Goal: Transaction & Acquisition: Download file/media

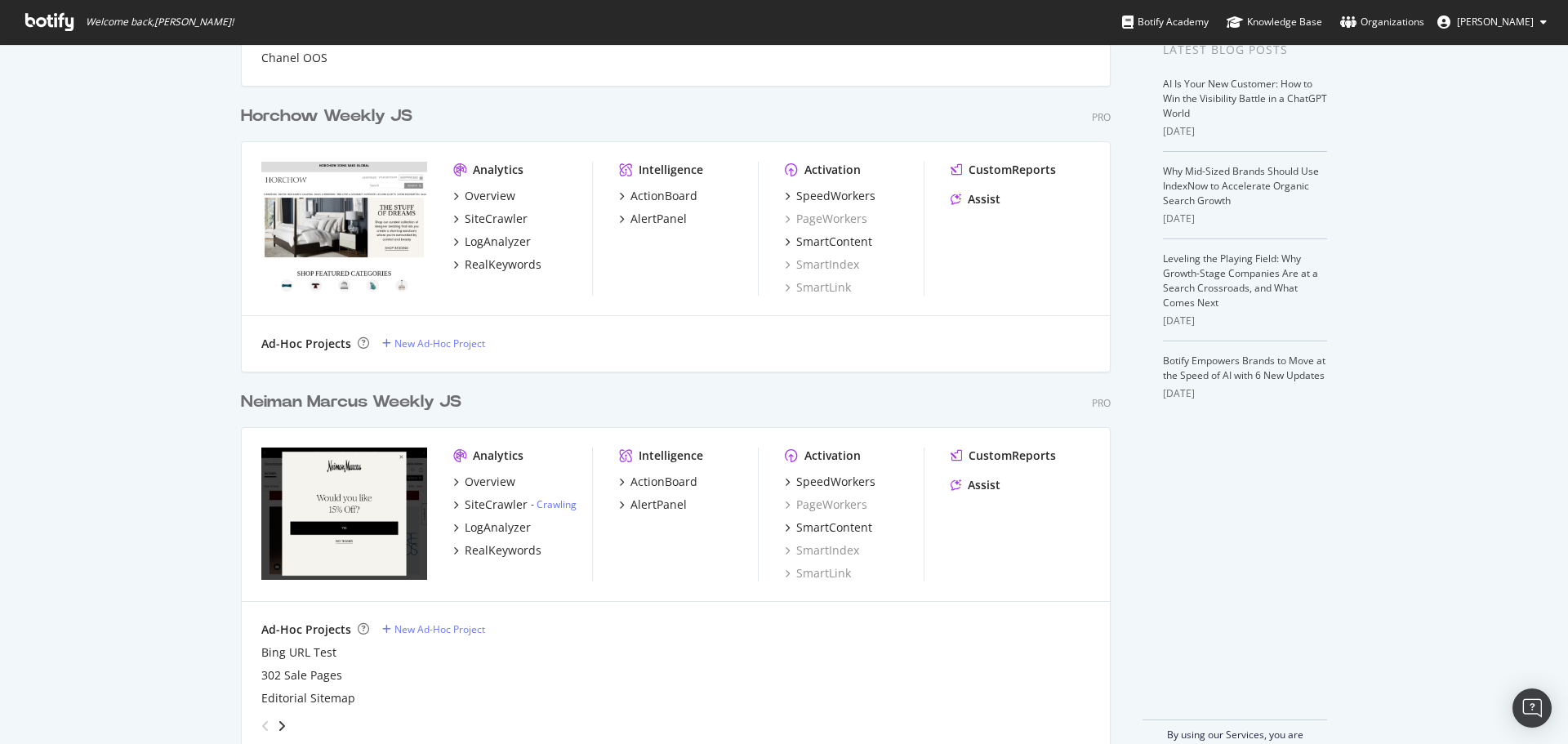
scroll to position [409, 0]
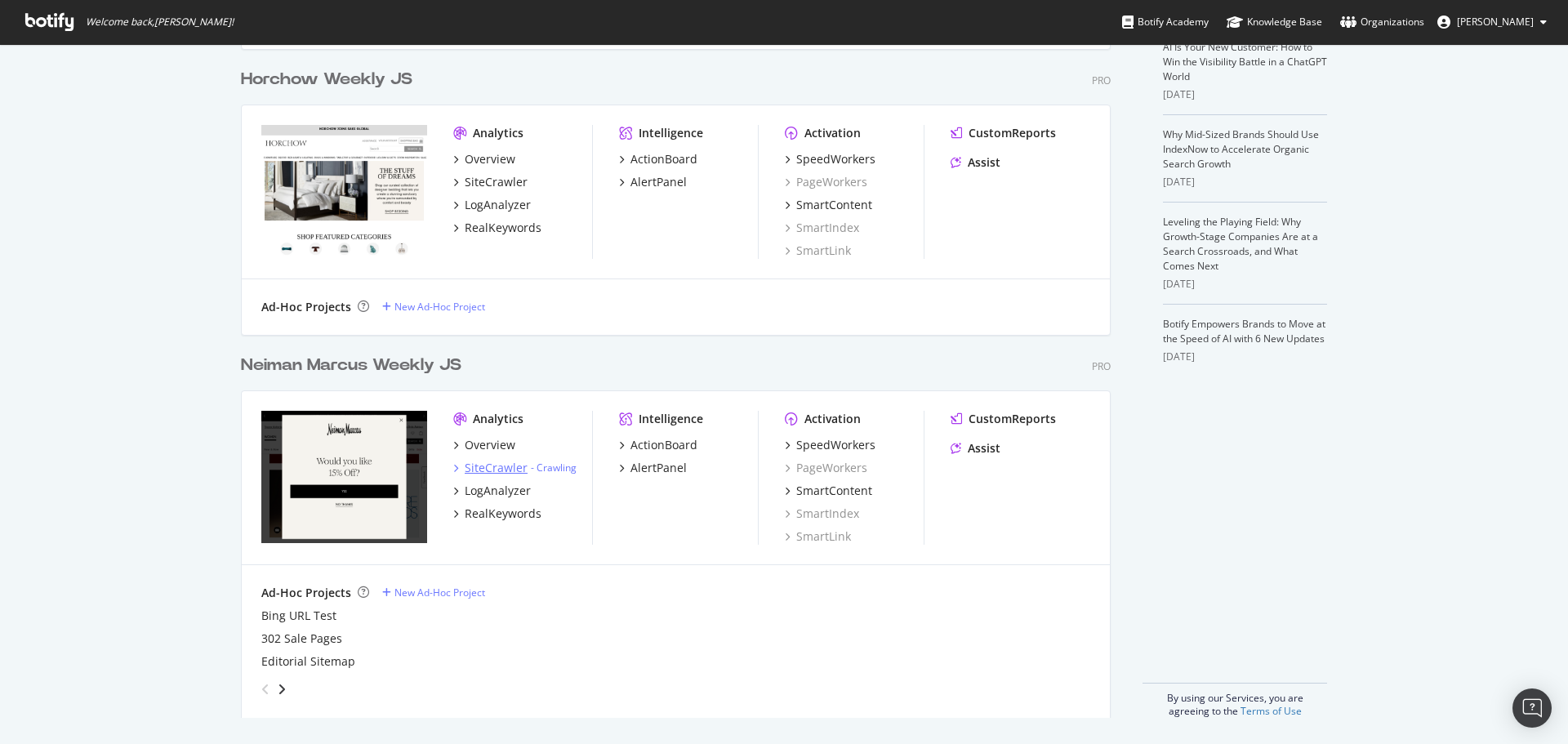
click at [506, 469] on div "SiteCrawler" at bounding box center [496, 468] width 63 height 16
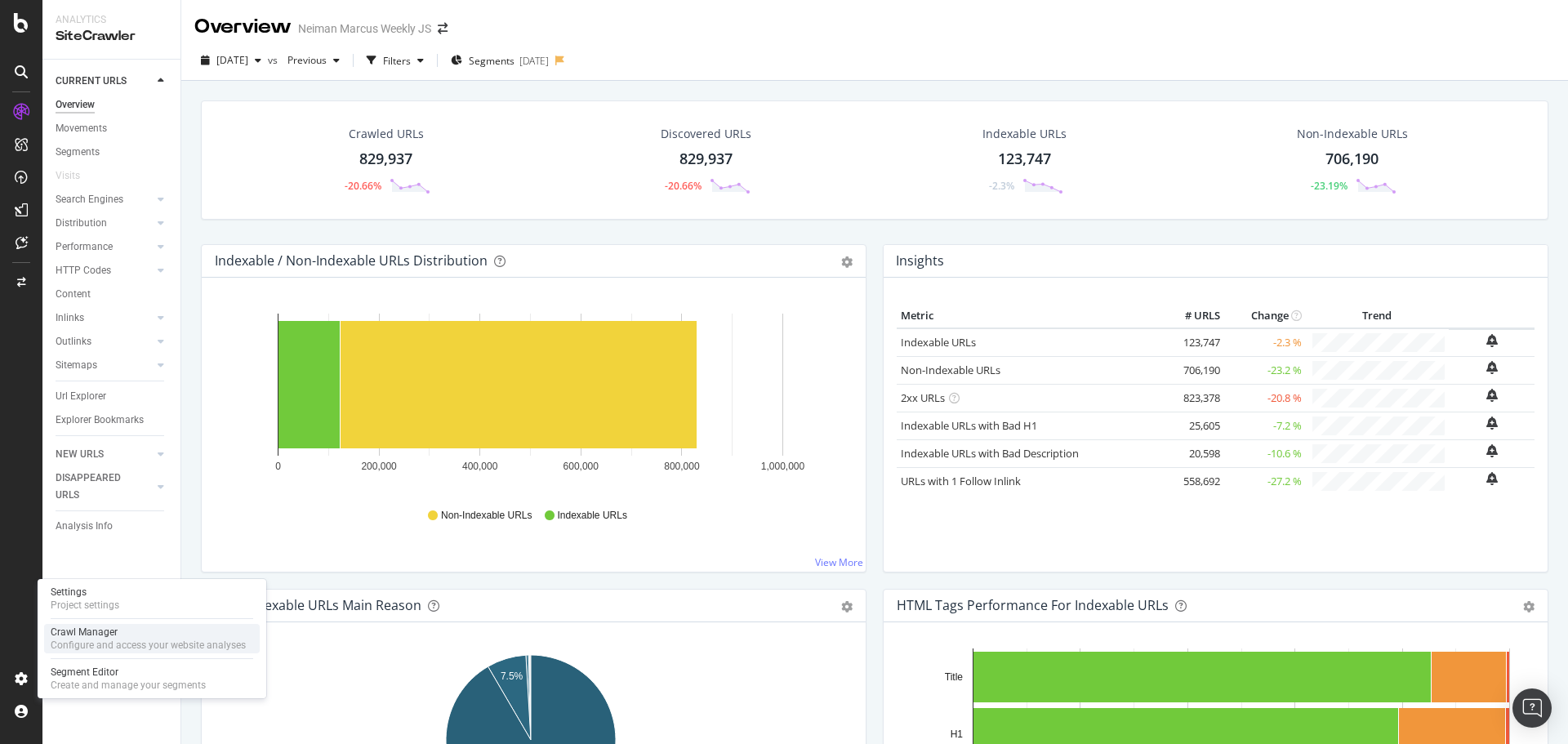
click at [108, 640] on div "Configure and access your website analyses" at bounding box center [147, 644] width 195 height 13
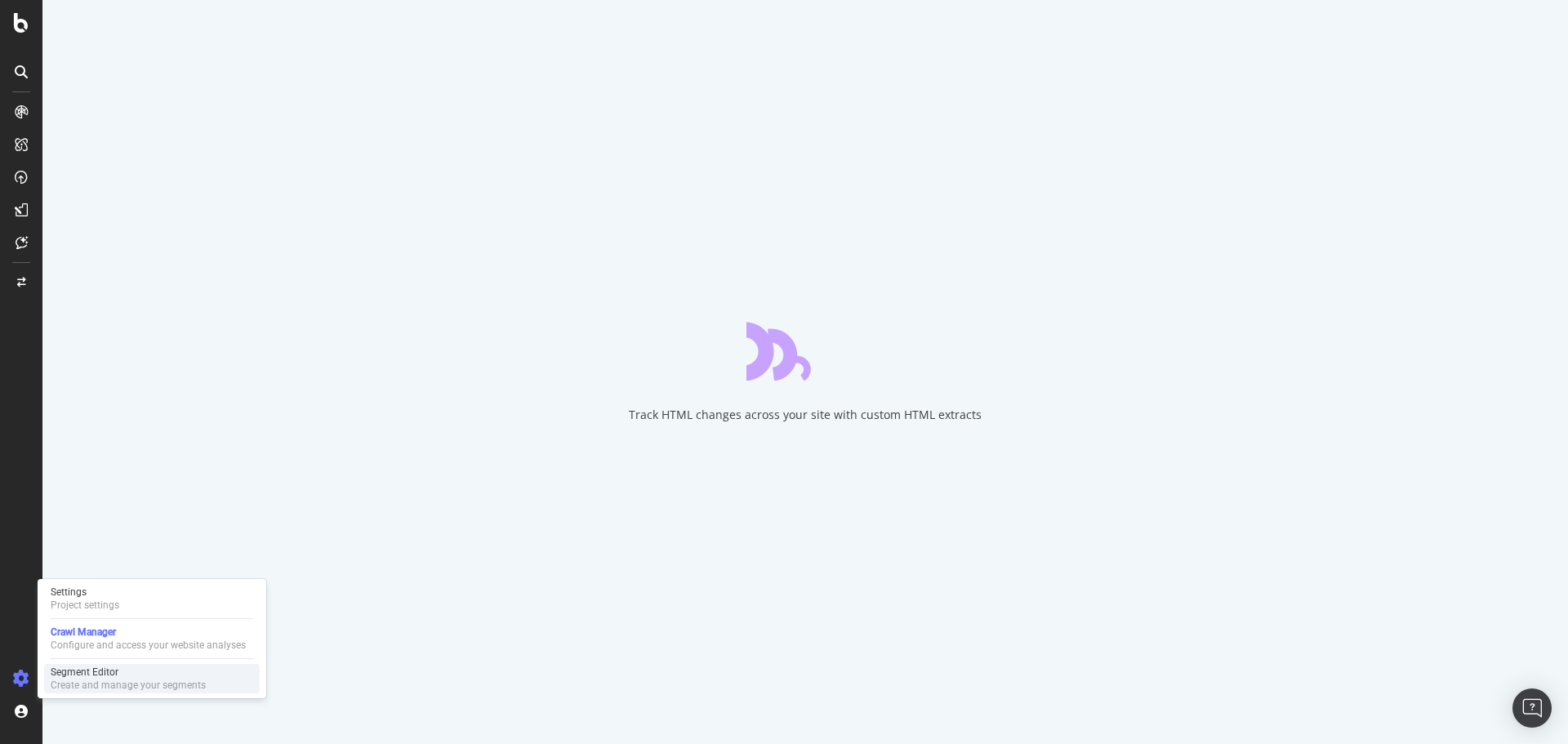
click at [108, 673] on div "Segment Editor" at bounding box center [128, 671] width 155 height 13
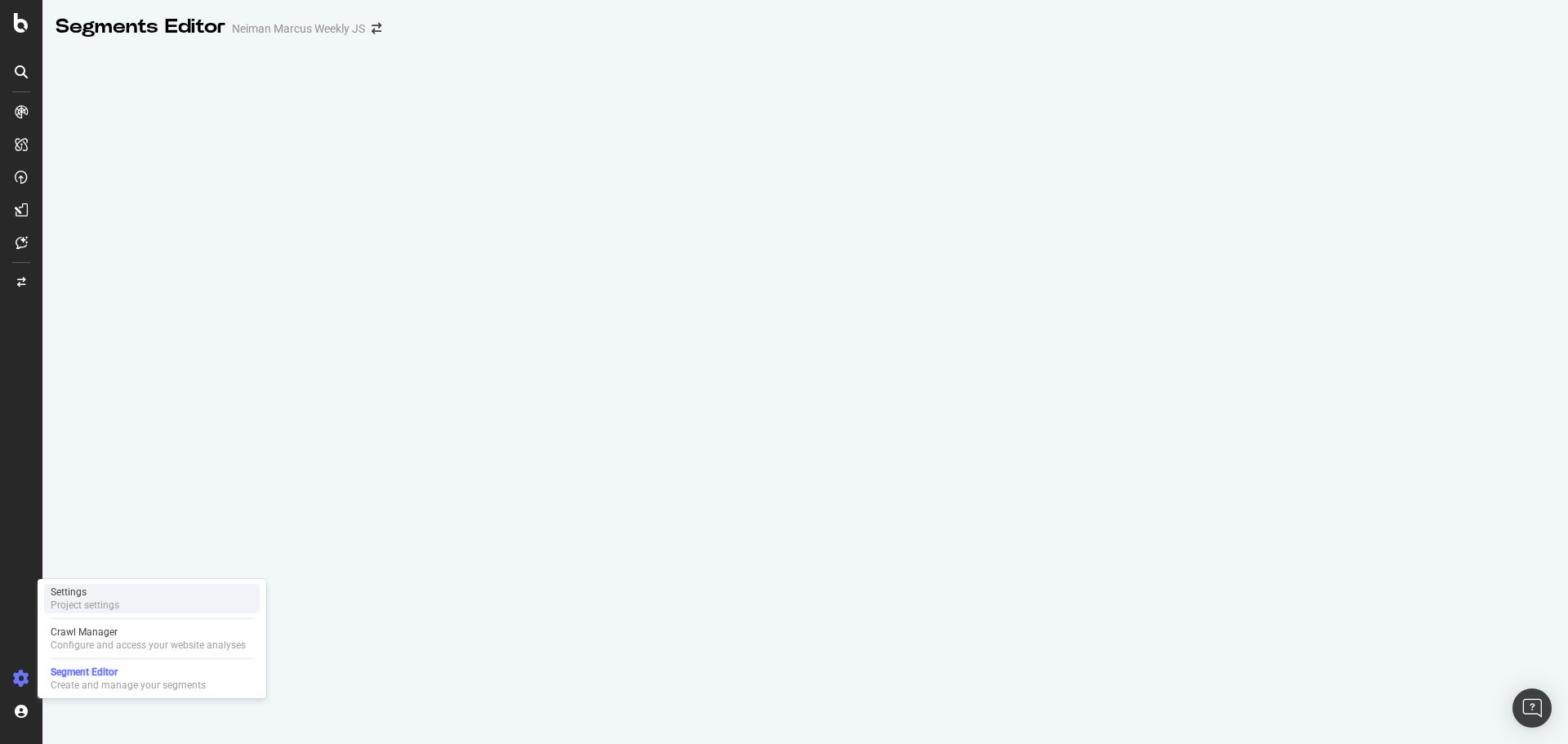
click at [103, 585] on div "Settings Project settings" at bounding box center [152, 599] width 216 height 29
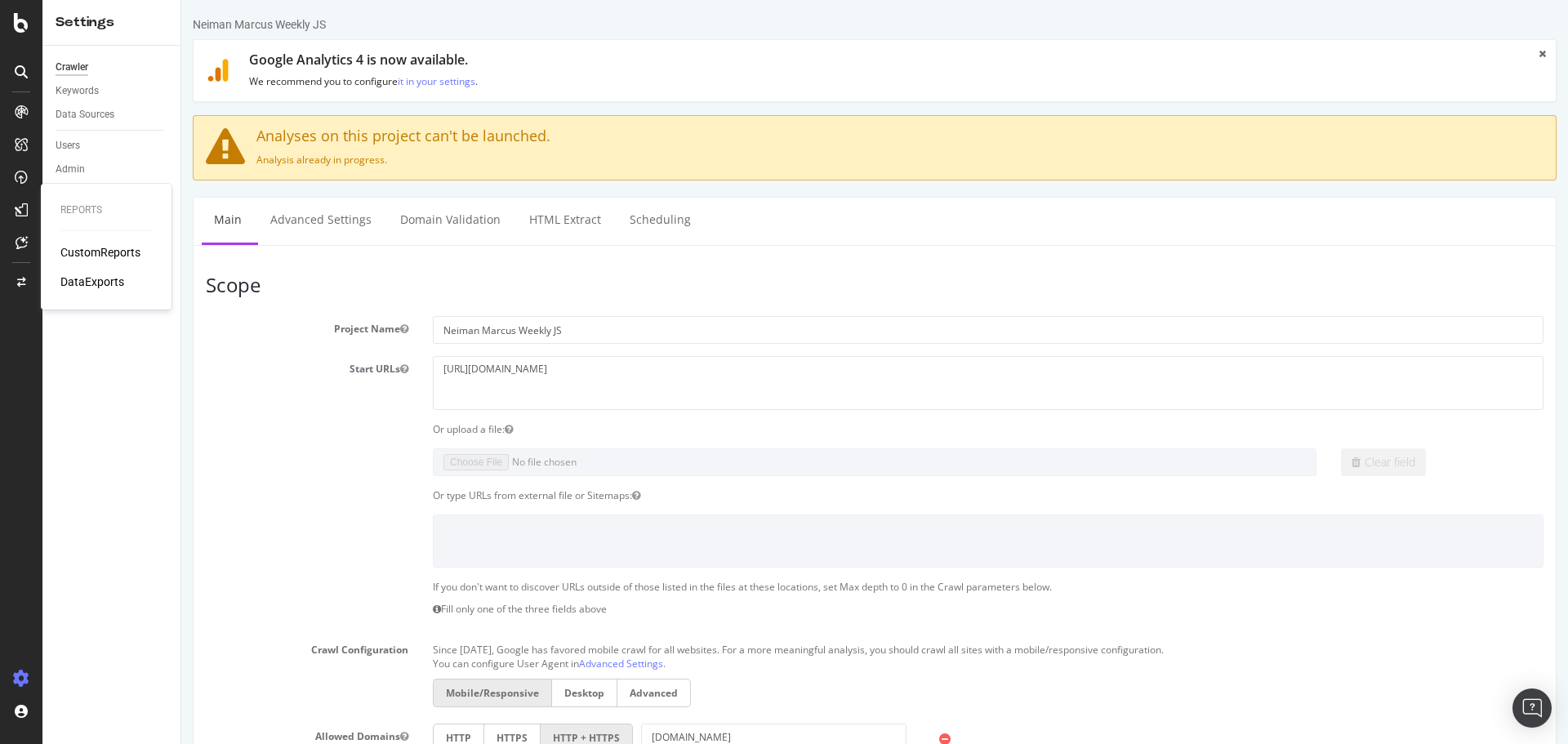
click at [105, 287] on div "DataExports" at bounding box center [92, 281] width 64 height 16
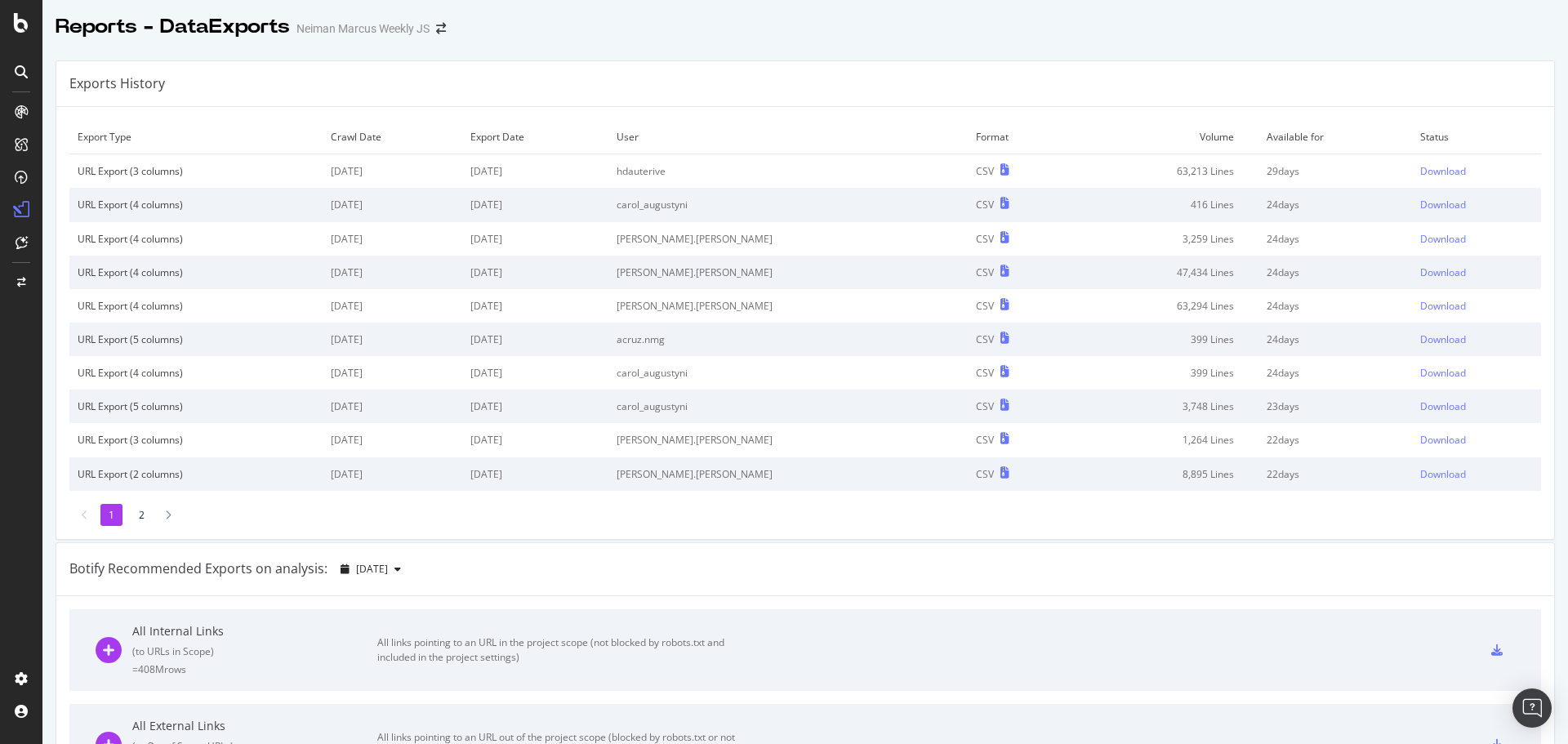
click at [137, 512] on li "2" at bounding box center [141, 514] width 22 height 22
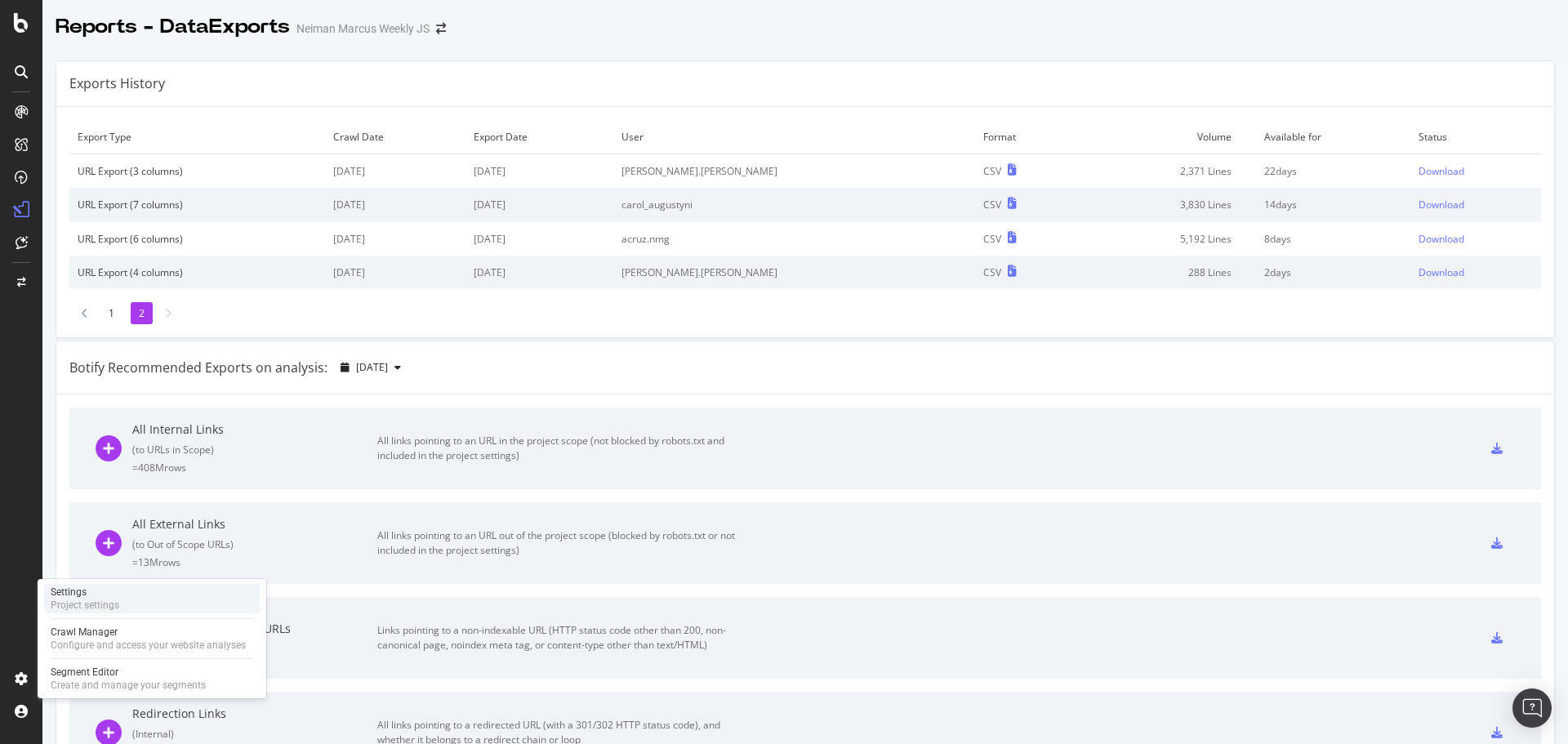
click at [69, 588] on div "Settings" at bounding box center [84, 591] width 69 height 13
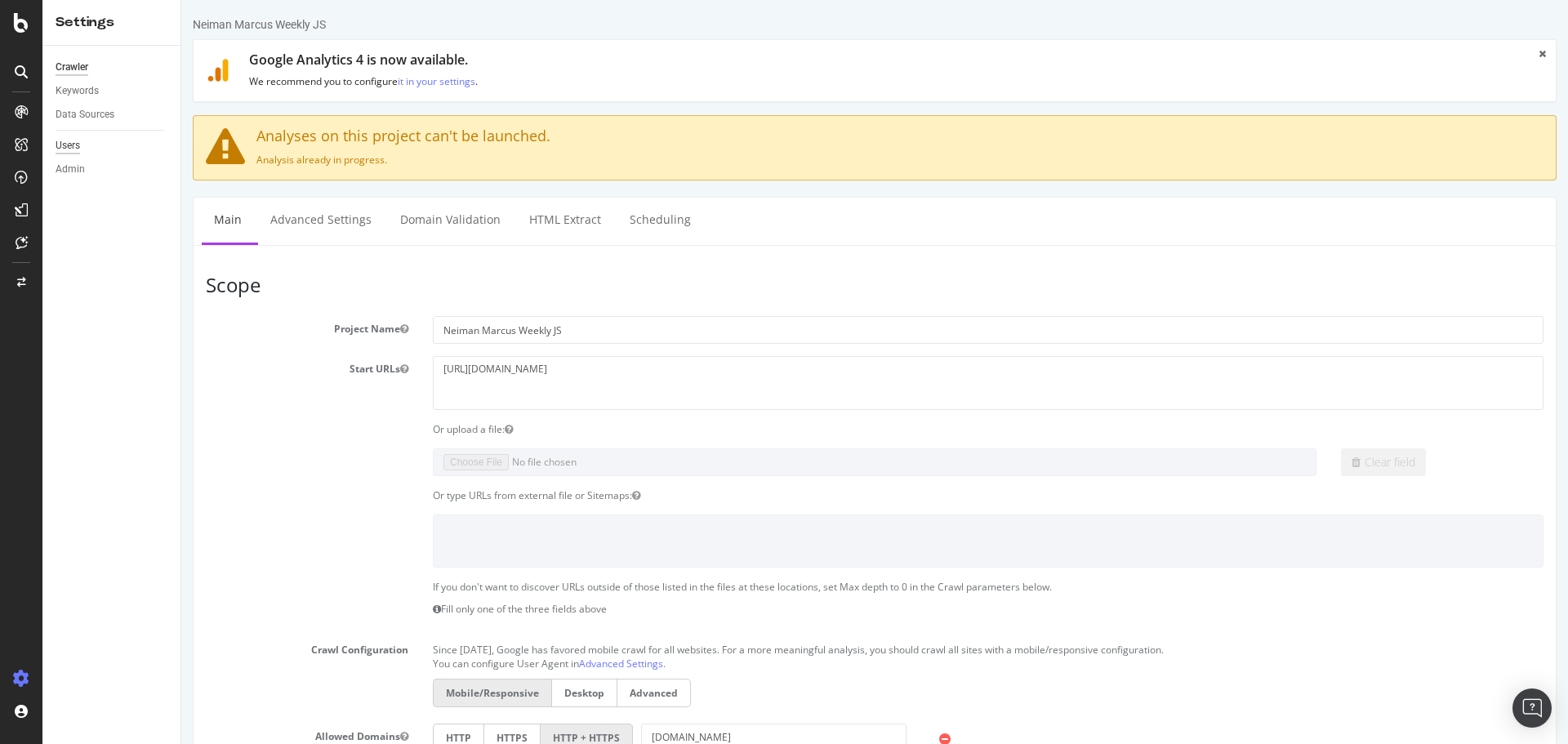
click at [73, 147] on div "Users" at bounding box center [67, 146] width 24 height 17
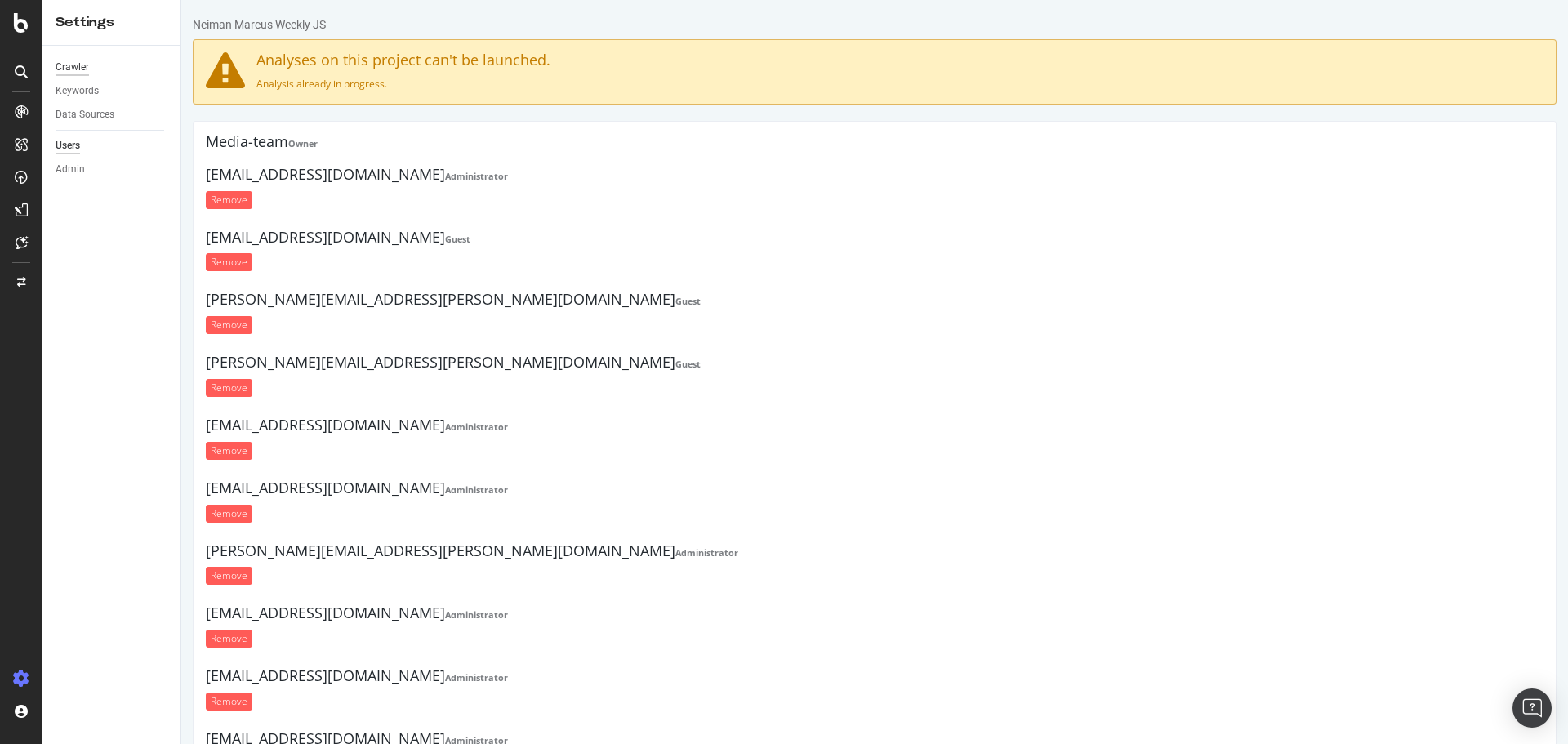
click at [76, 70] on div "Crawler" at bounding box center [72, 68] width 34 height 17
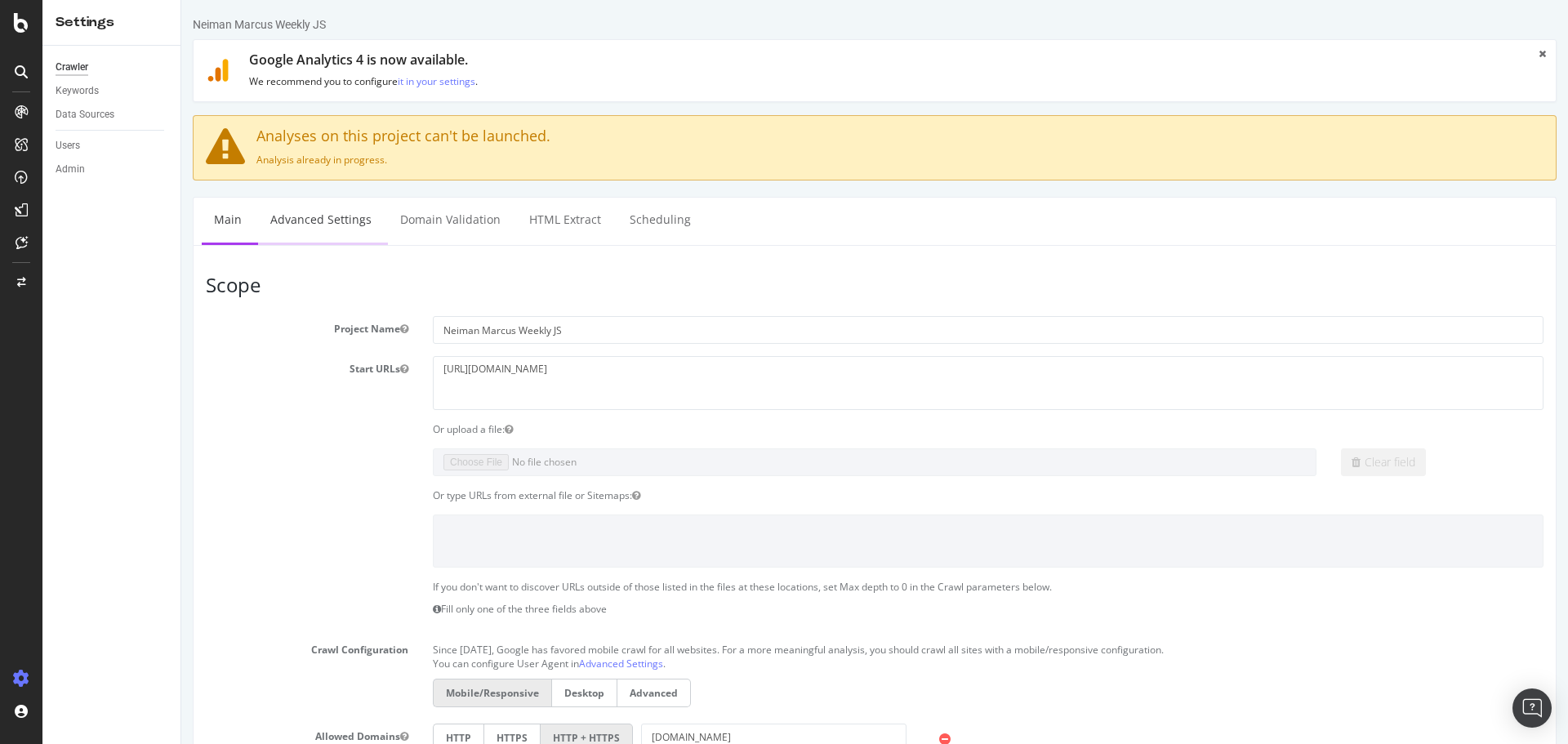
click at [322, 224] on link "Advanced Settings" at bounding box center [321, 220] width 126 height 45
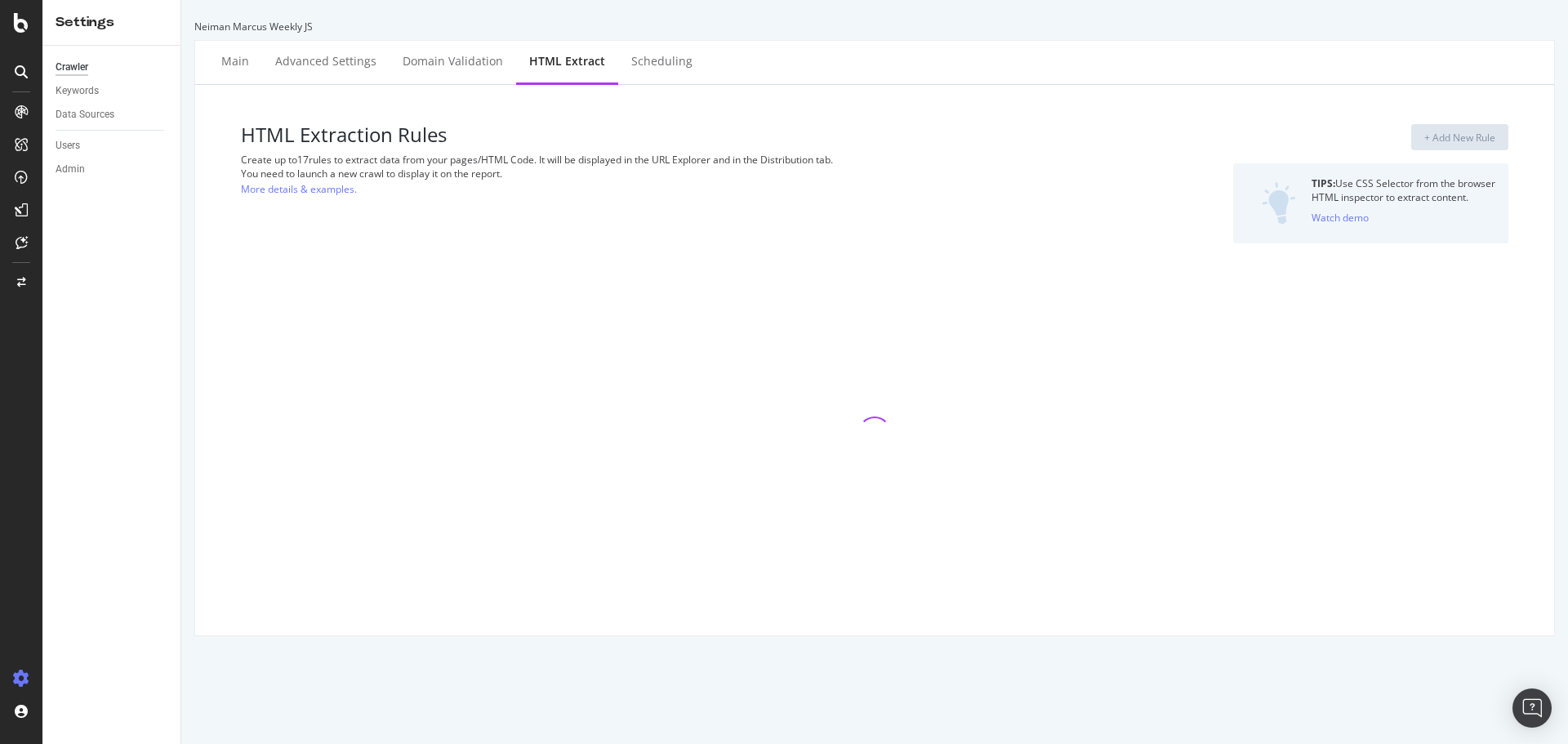
select select "exist"
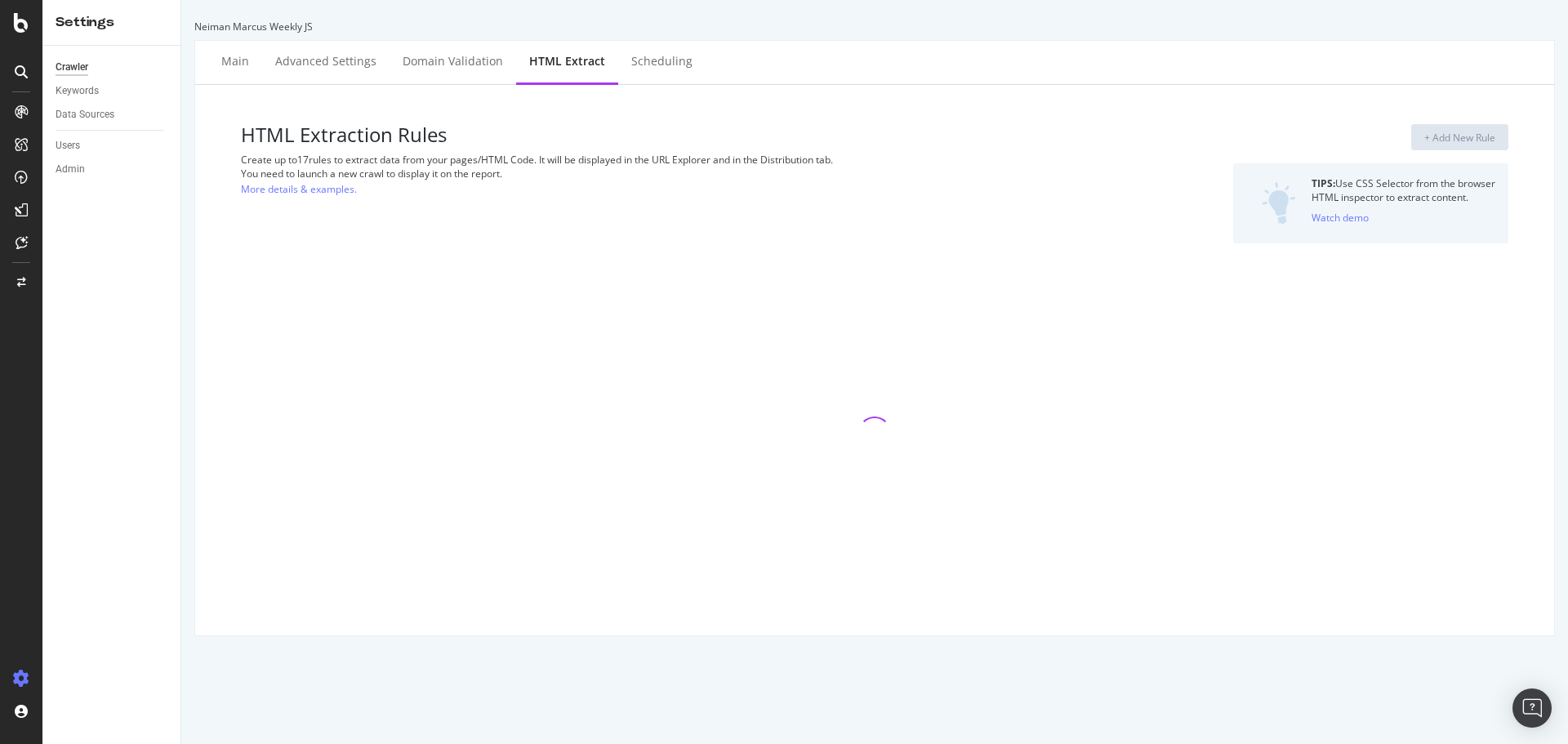
select select "exist"
select select "count"
select select "exist"
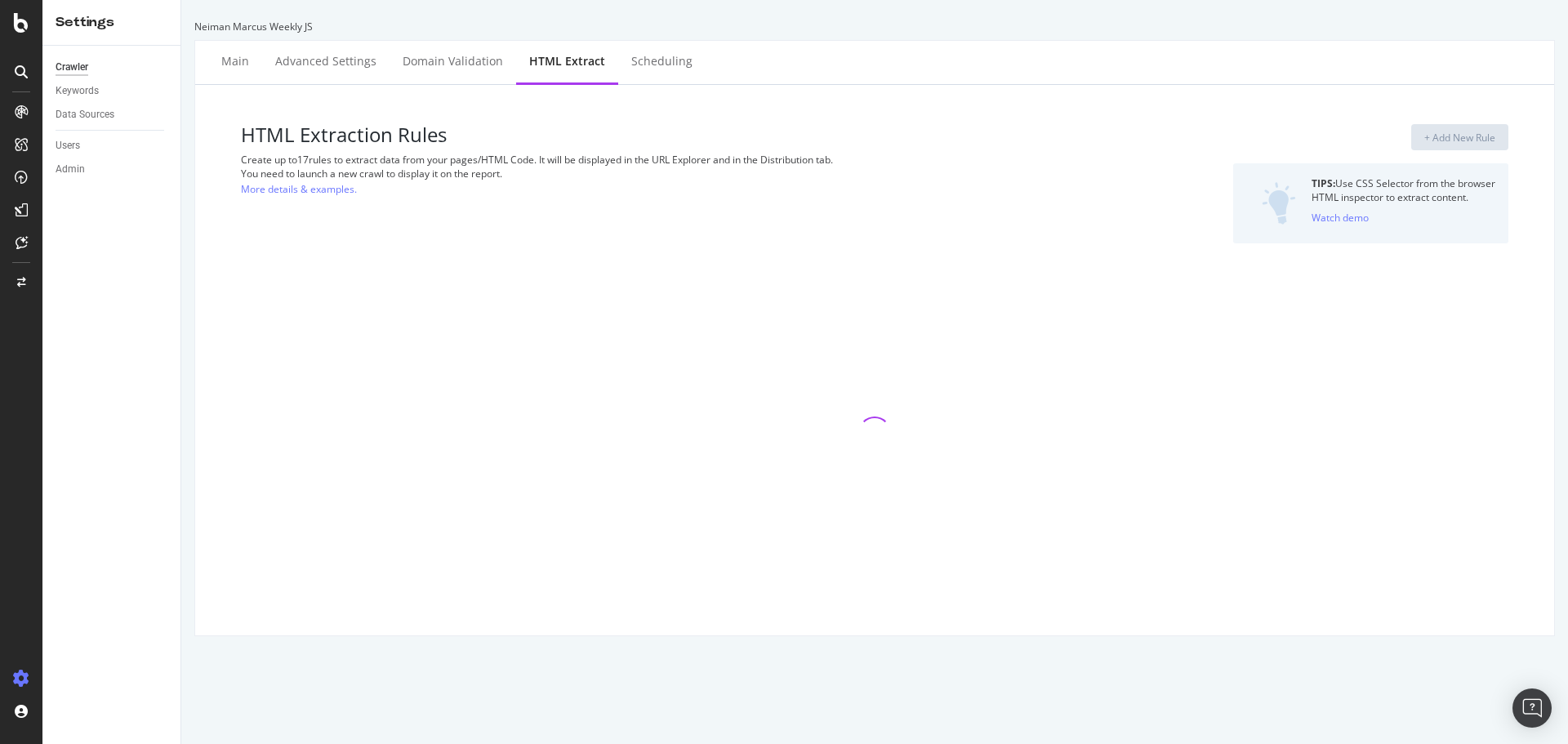
select select "exist"
select select "i"
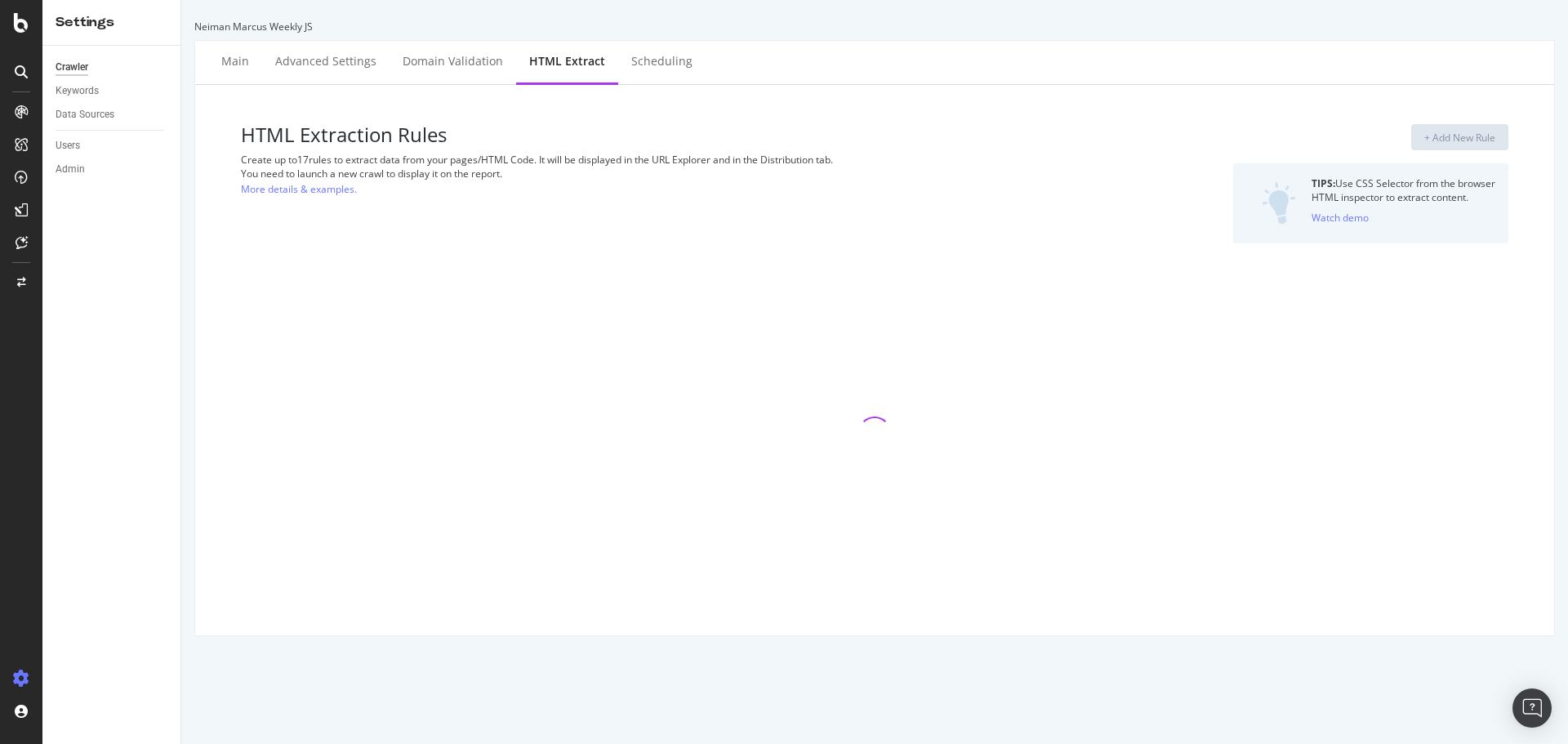
select select "html.length"
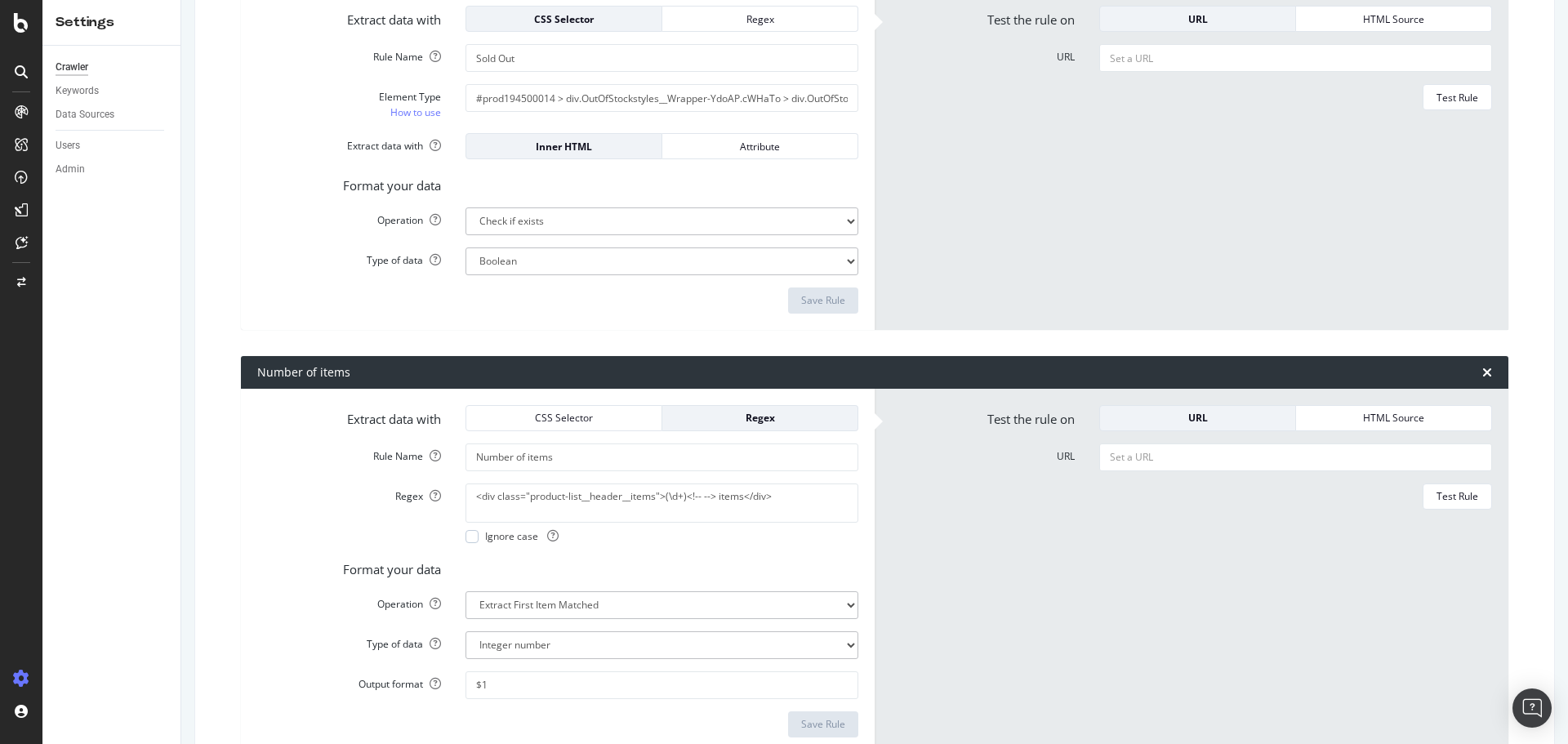
scroll to position [5798, 0]
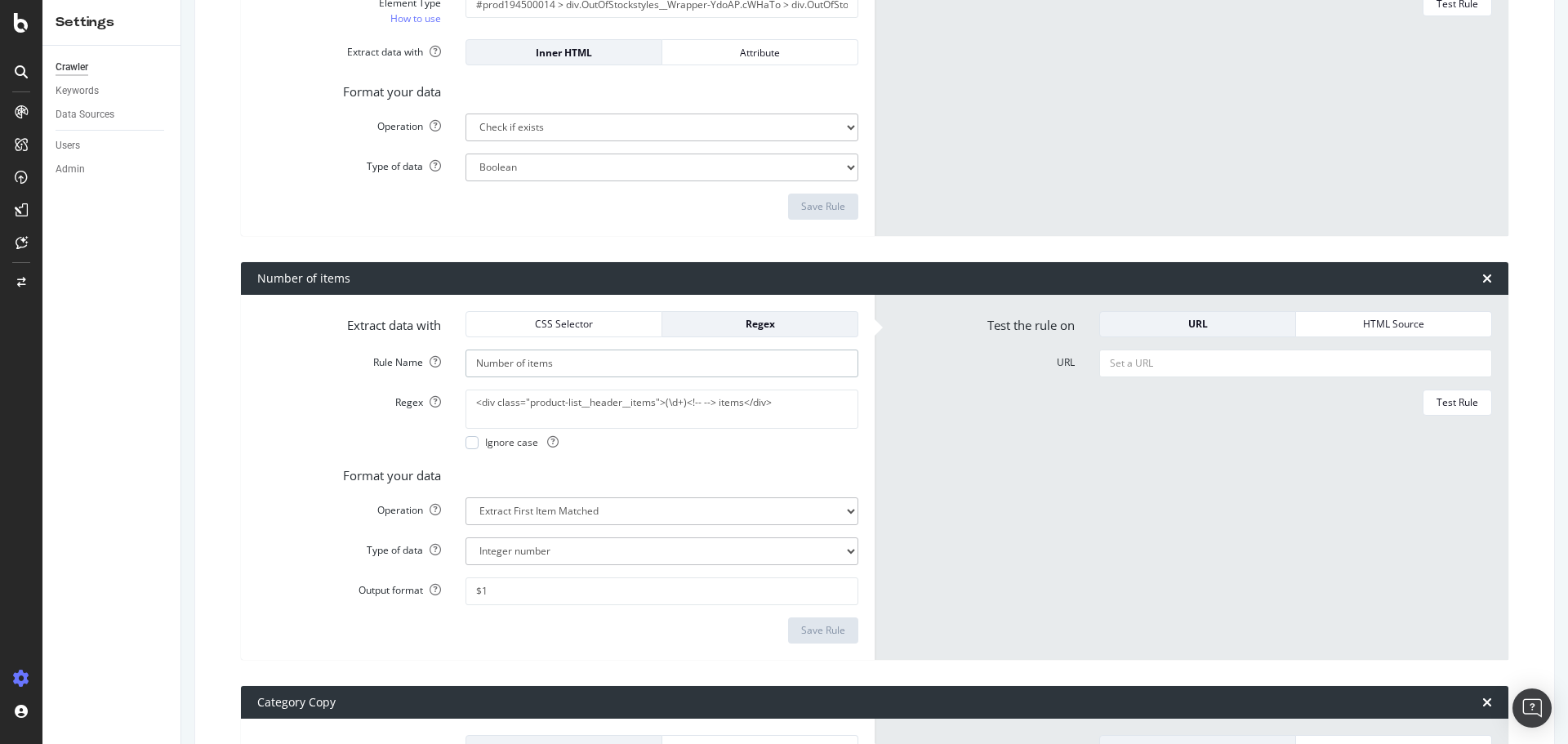
scroll to position [6043, 0]
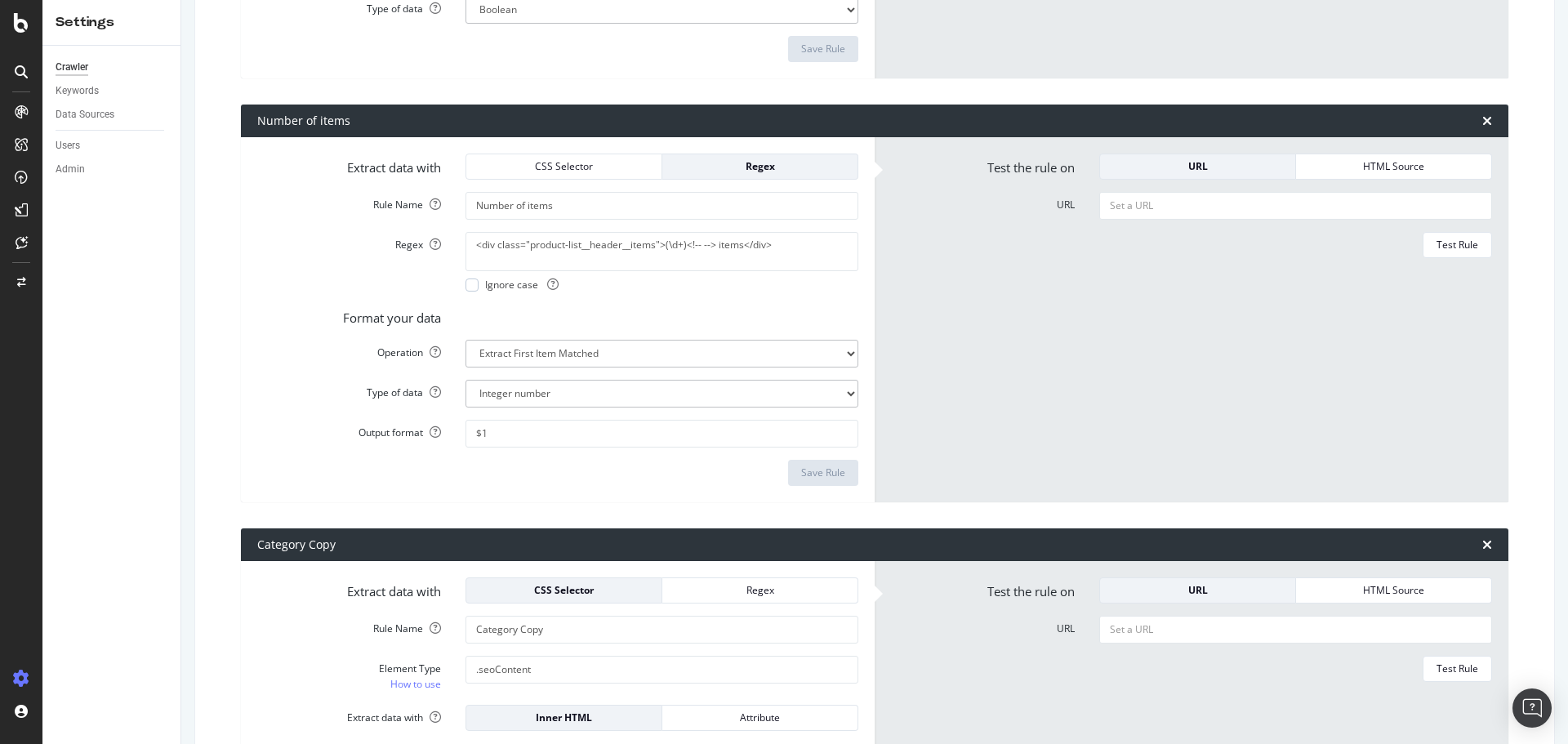
click at [13, 69] on div at bounding box center [20, 72] width 26 height 26
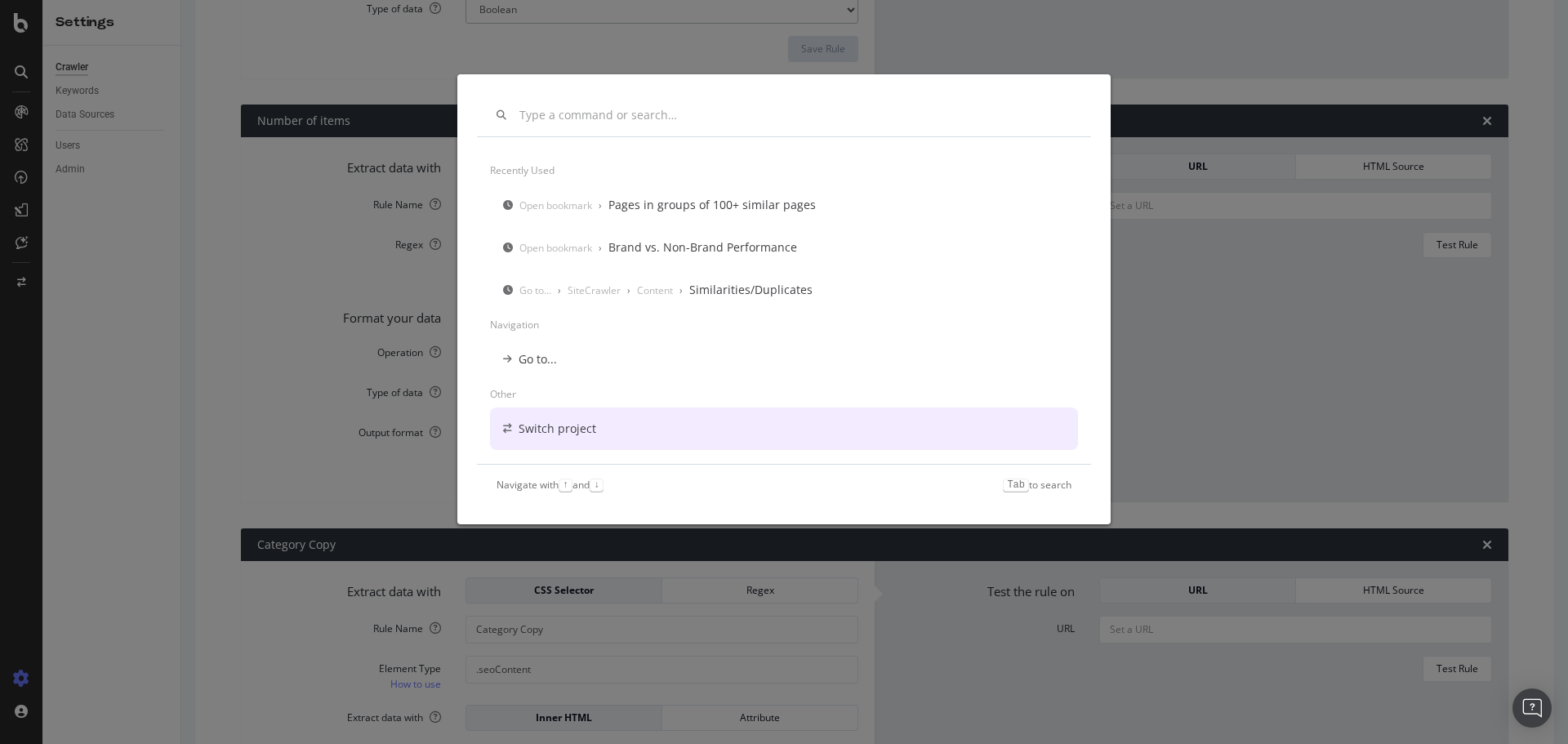
click at [1552, 205] on div "Recently used Open bookmark › Pages in groups of 100+ similar pages Open bookma…" at bounding box center [784, 372] width 1568 height 744
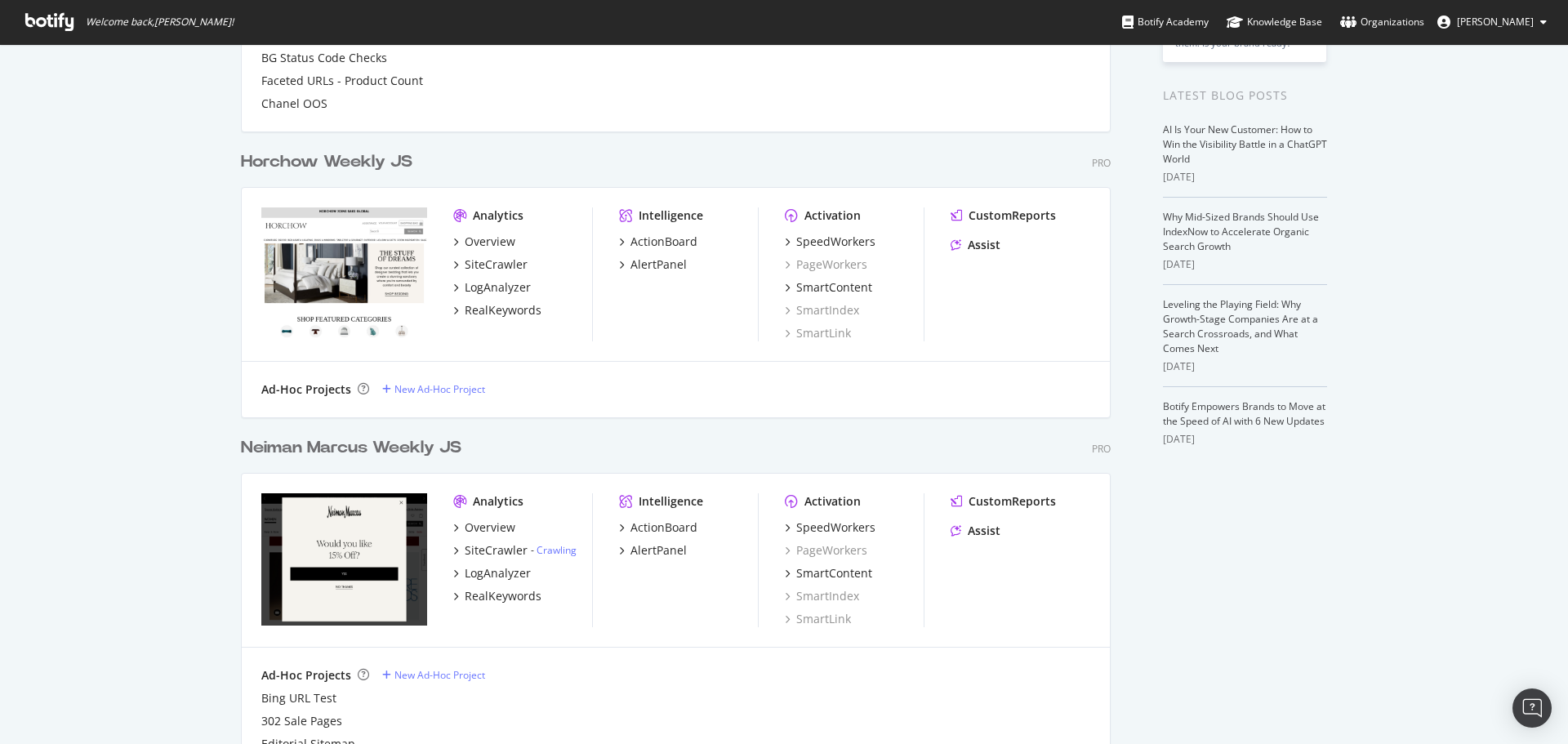
scroll to position [409, 0]
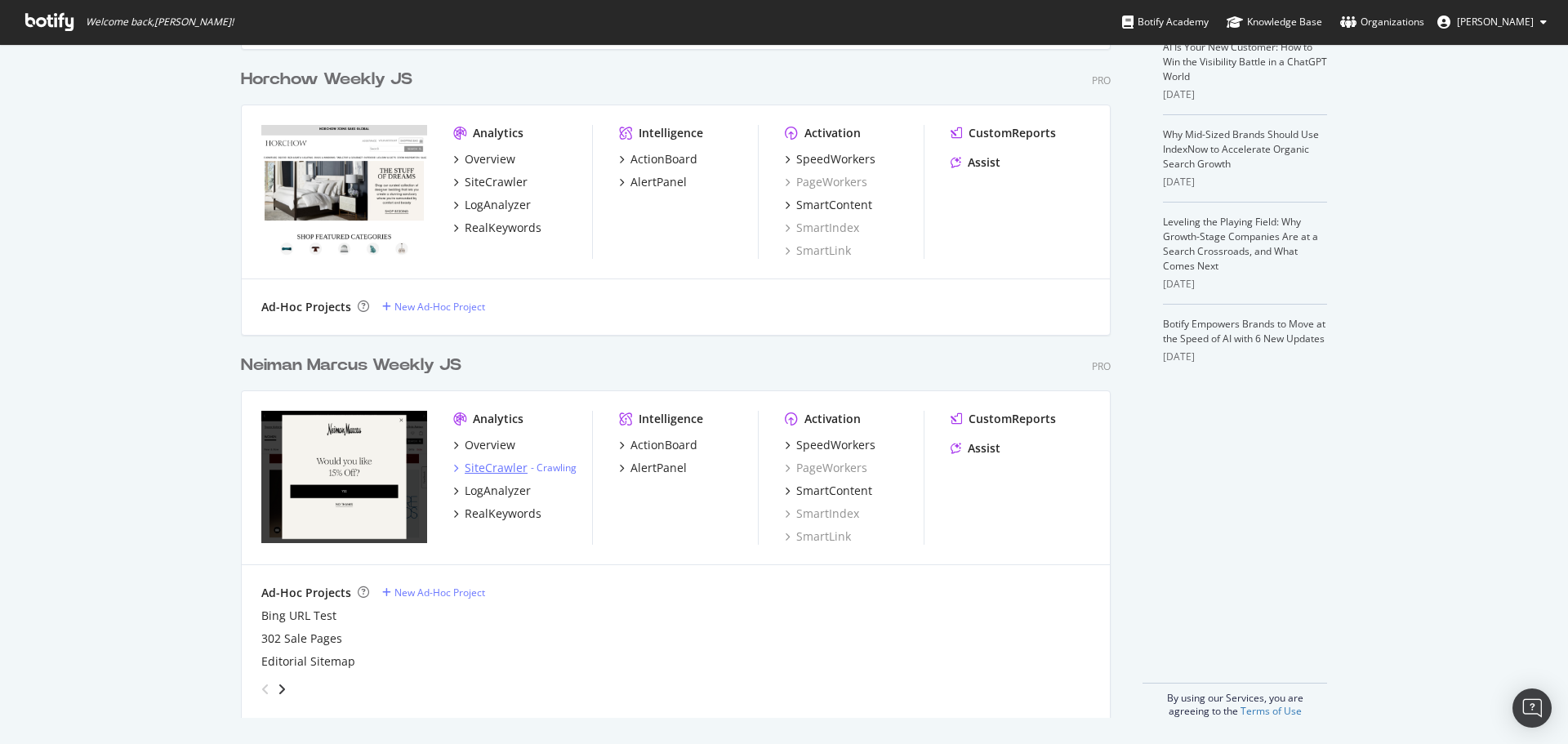
click at [511, 466] on div "SiteCrawler" at bounding box center [496, 468] width 63 height 16
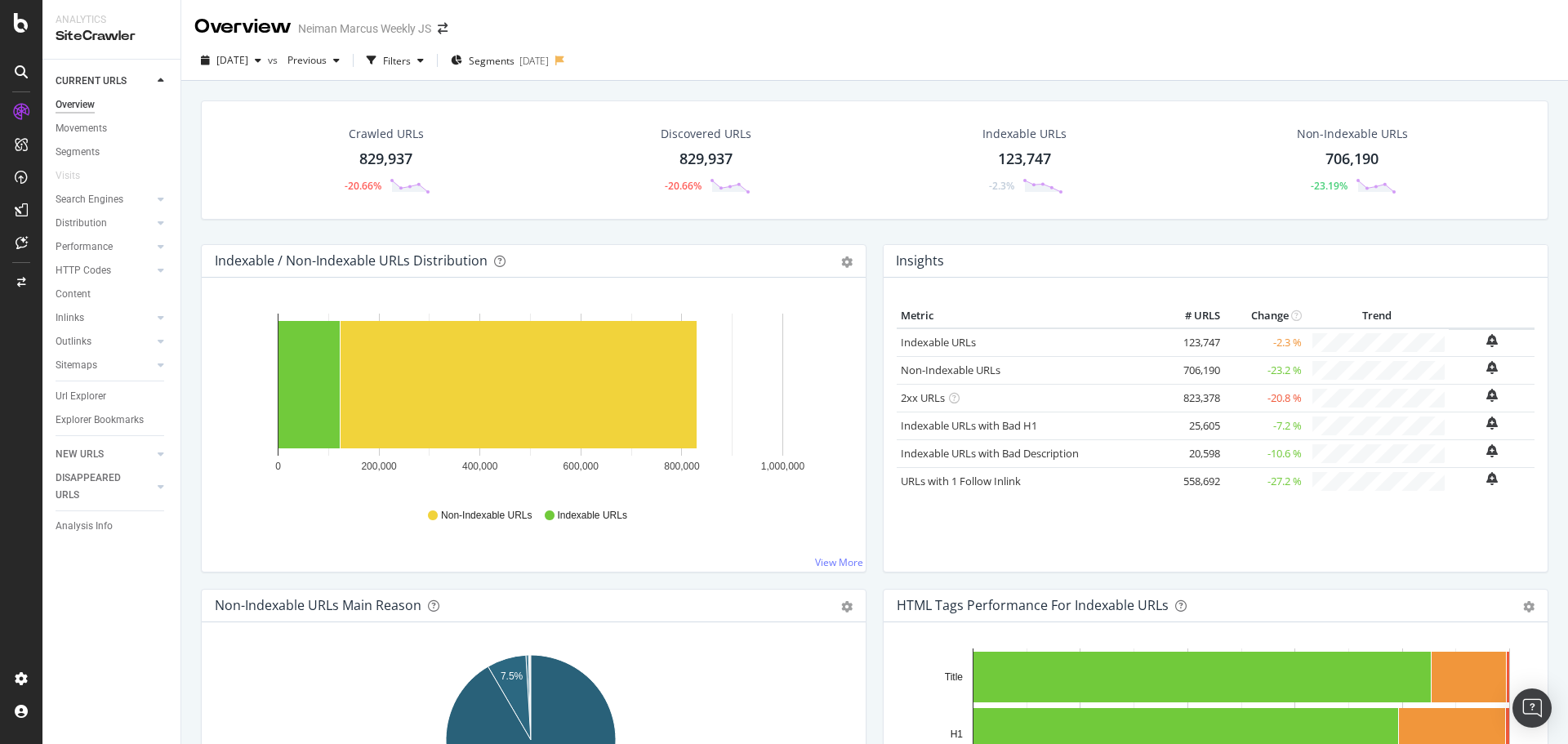
click at [387, 161] on div "829,937" at bounding box center [385, 159] width 53 height 21
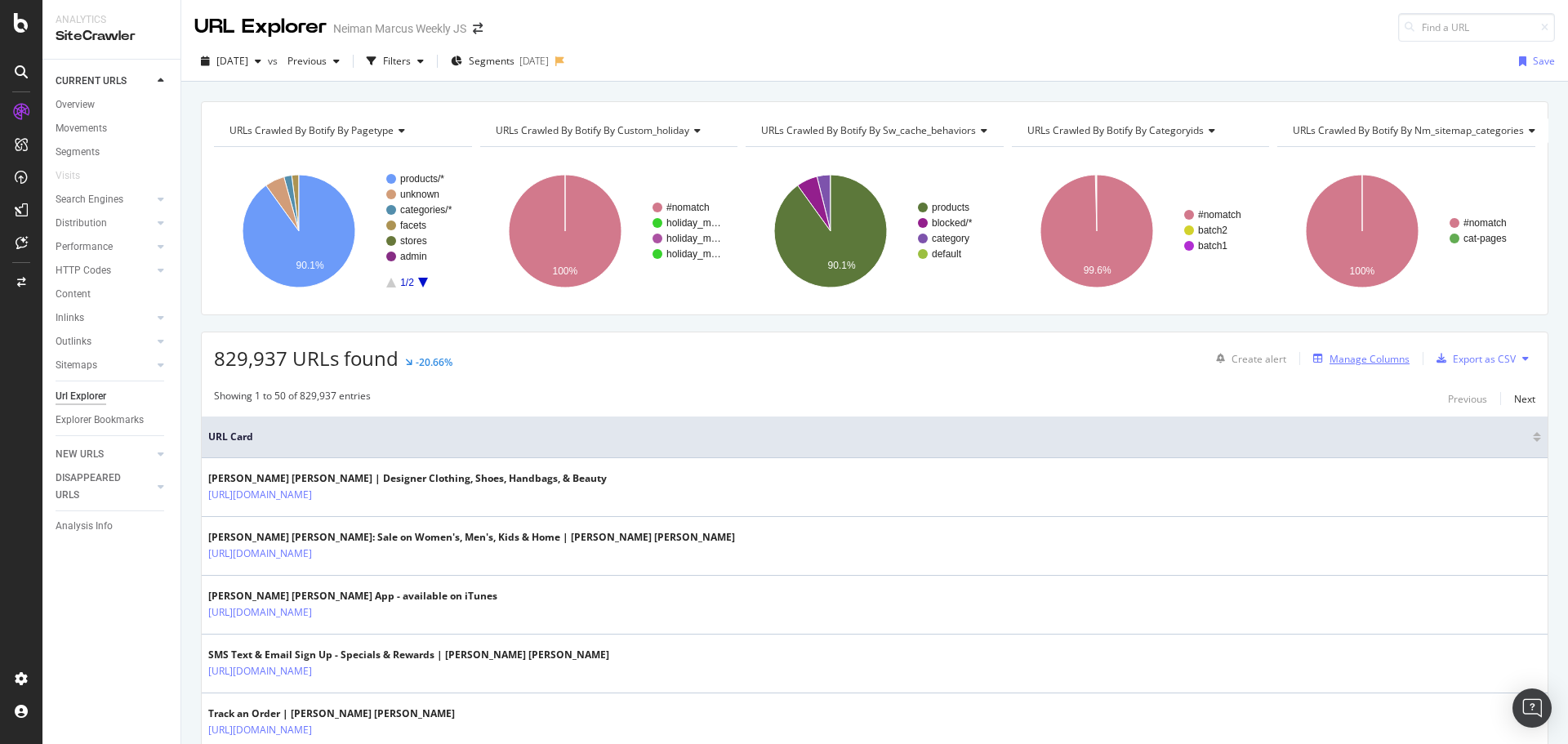
click at [1330, 361] on div "Manage Columns" at bounding box center [1368, 358] width 80 height 14
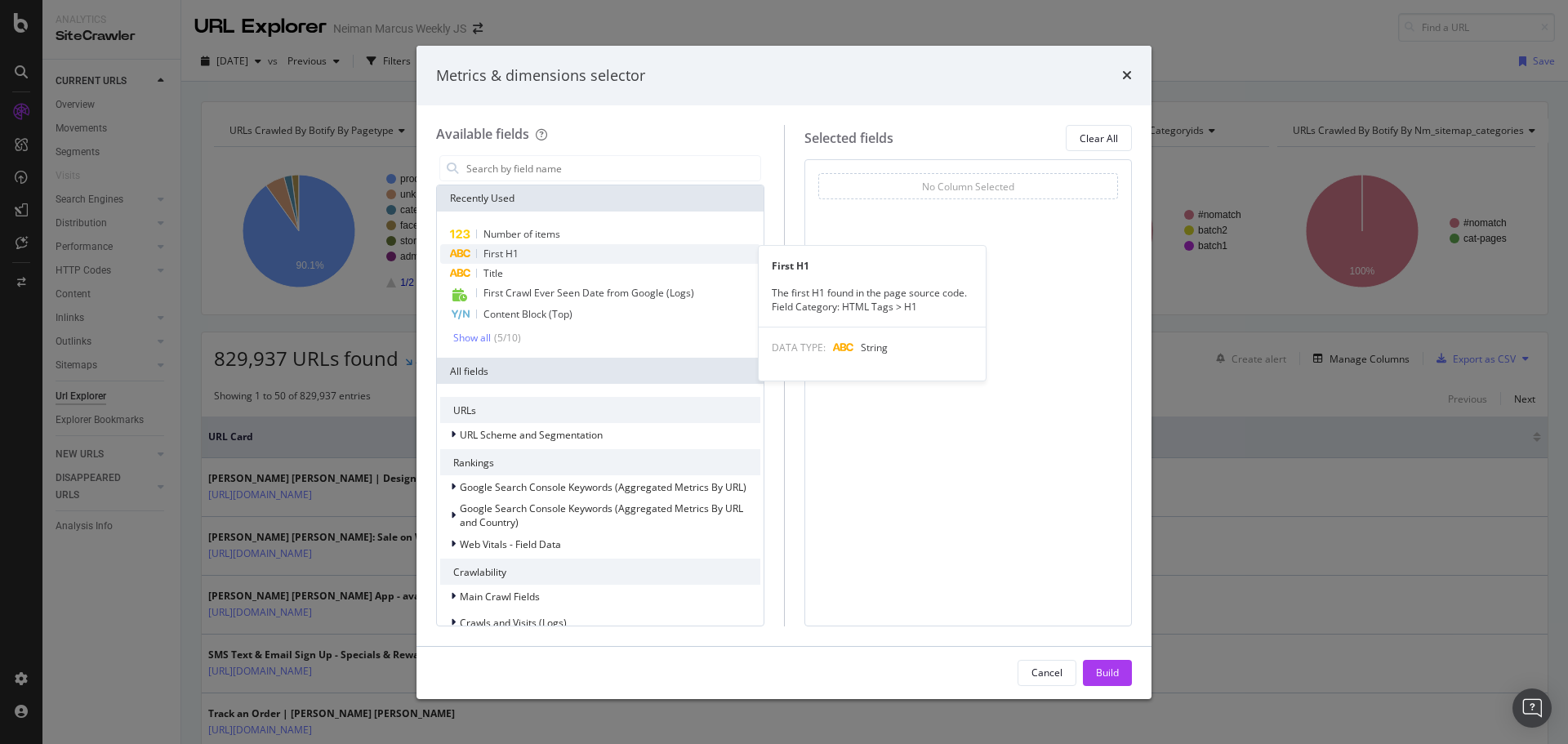
click at [491, 262] on div "First H1" at bounding box center [600, 254] width 320 height 19
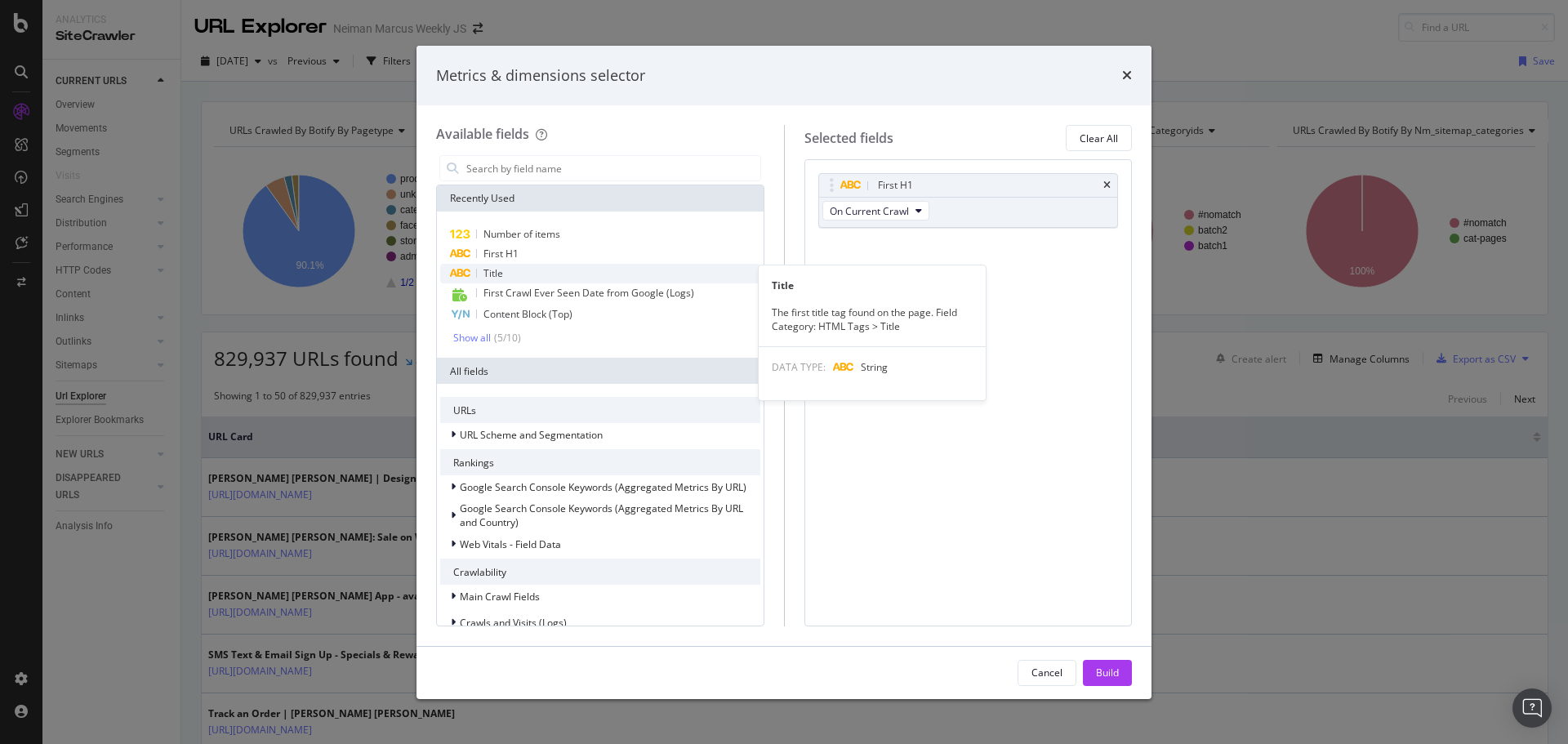
click at [489, 274] on span "Title" at bounding box center [493, 273] width 19 height 14
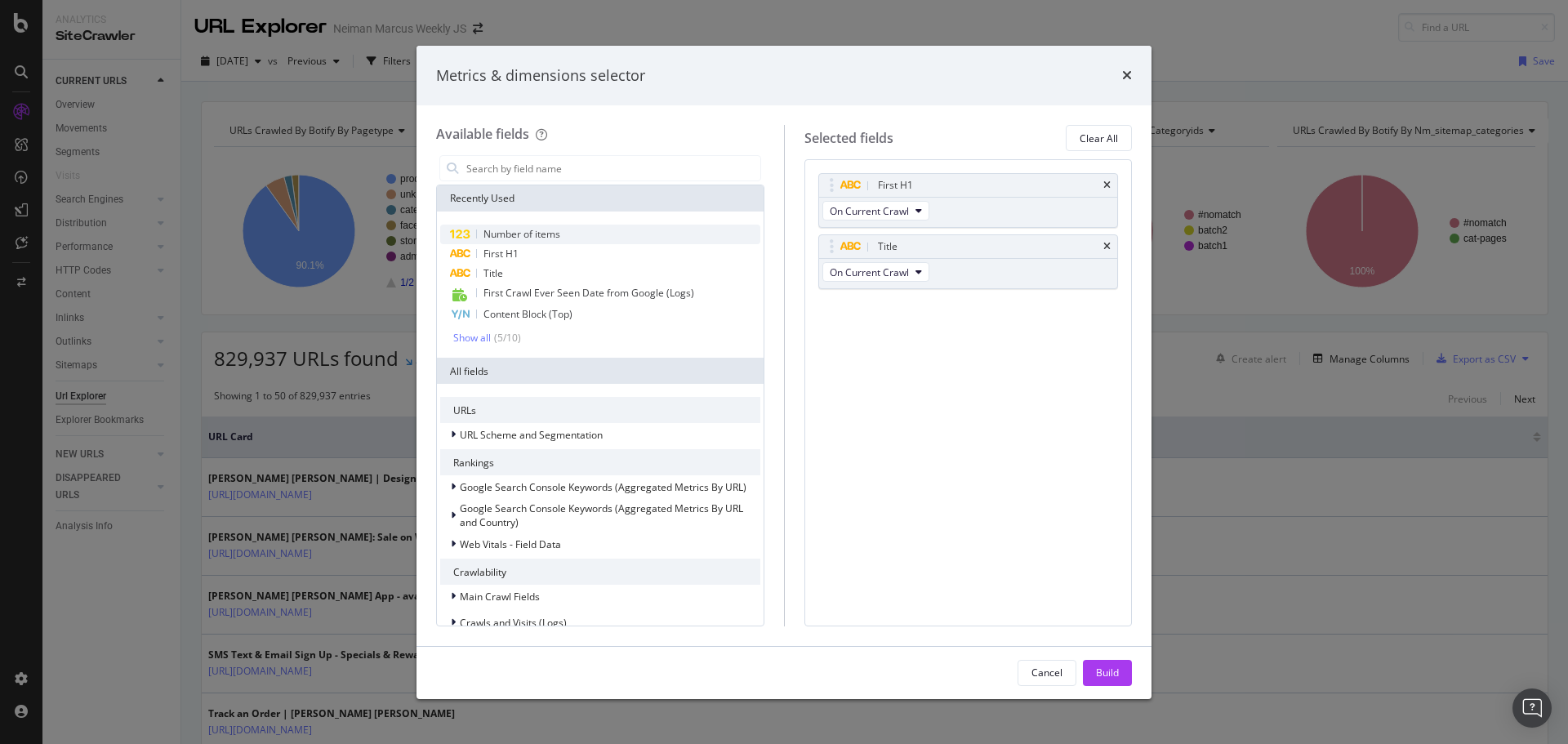
click at [526, 235] on span "Number of items" at bounding box center [521, 233] width 77 height 14
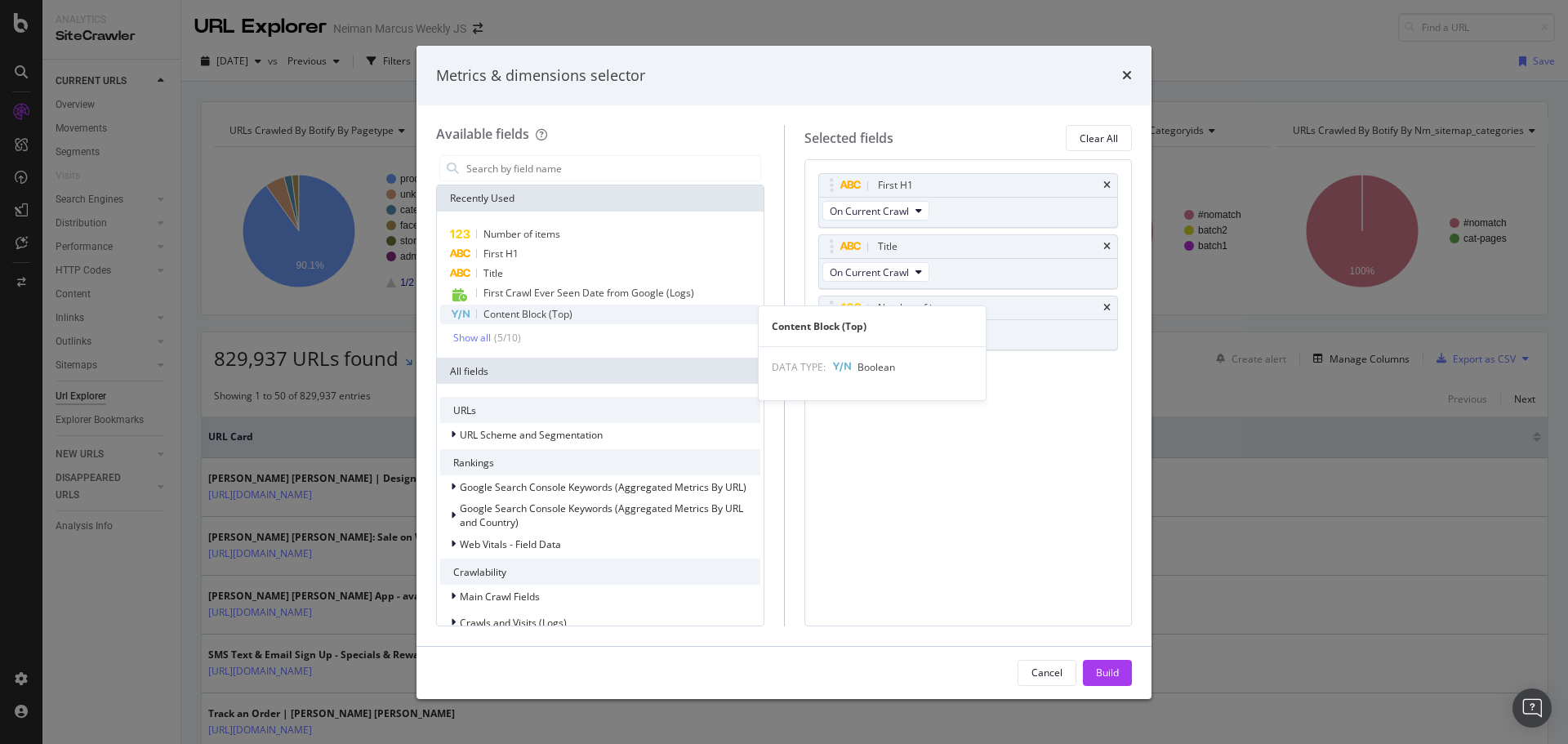
click at [507, 317] on span "Content Block (Top)" at bounding box center [528, 314] width 89 height 14
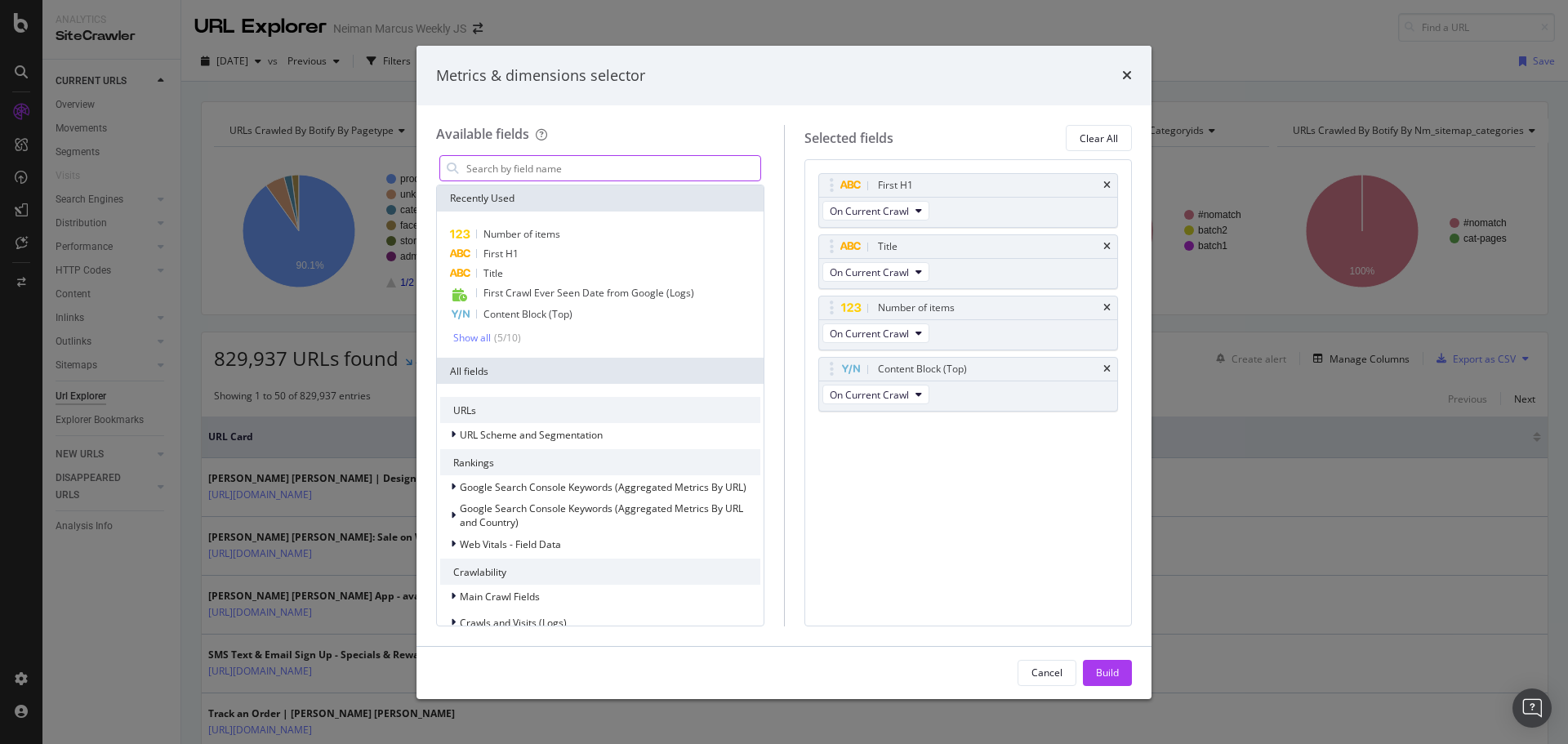
click at [574, 174] on input "modal" at bounding box center [612, 168] width 295 height 24
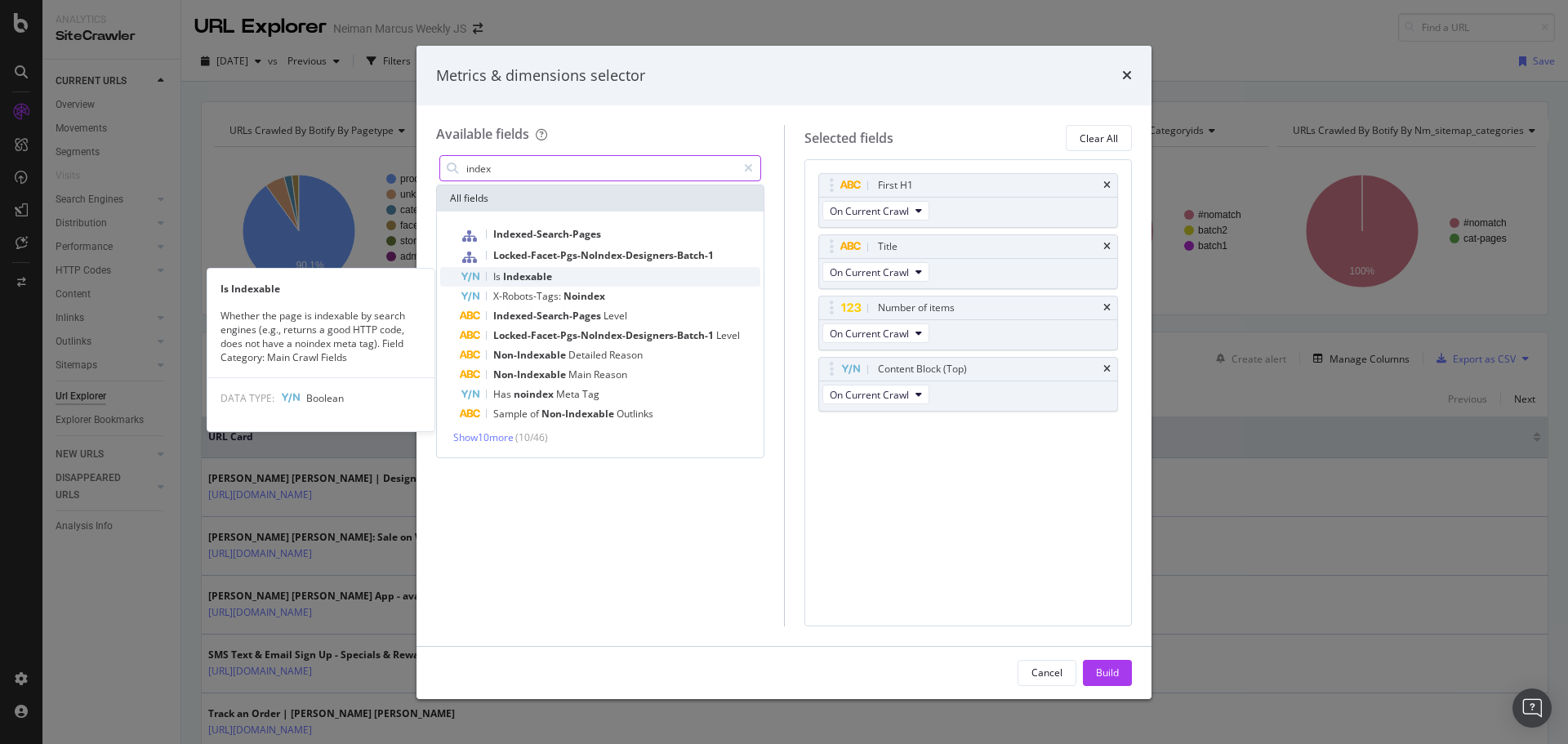
type input "index"
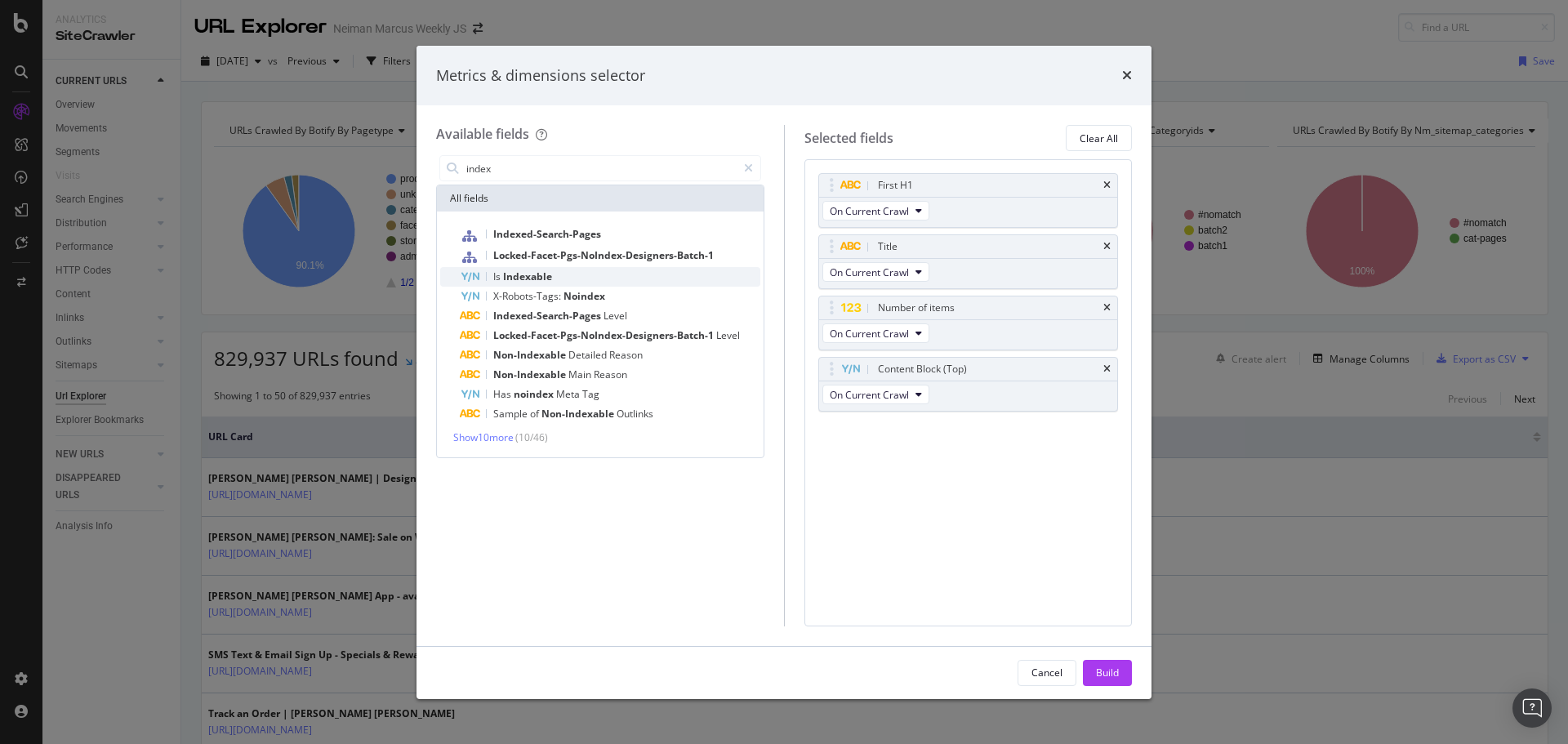
click at [535, 279] on span "Indexable" at bounding box center [527, 276] width 49 height 14
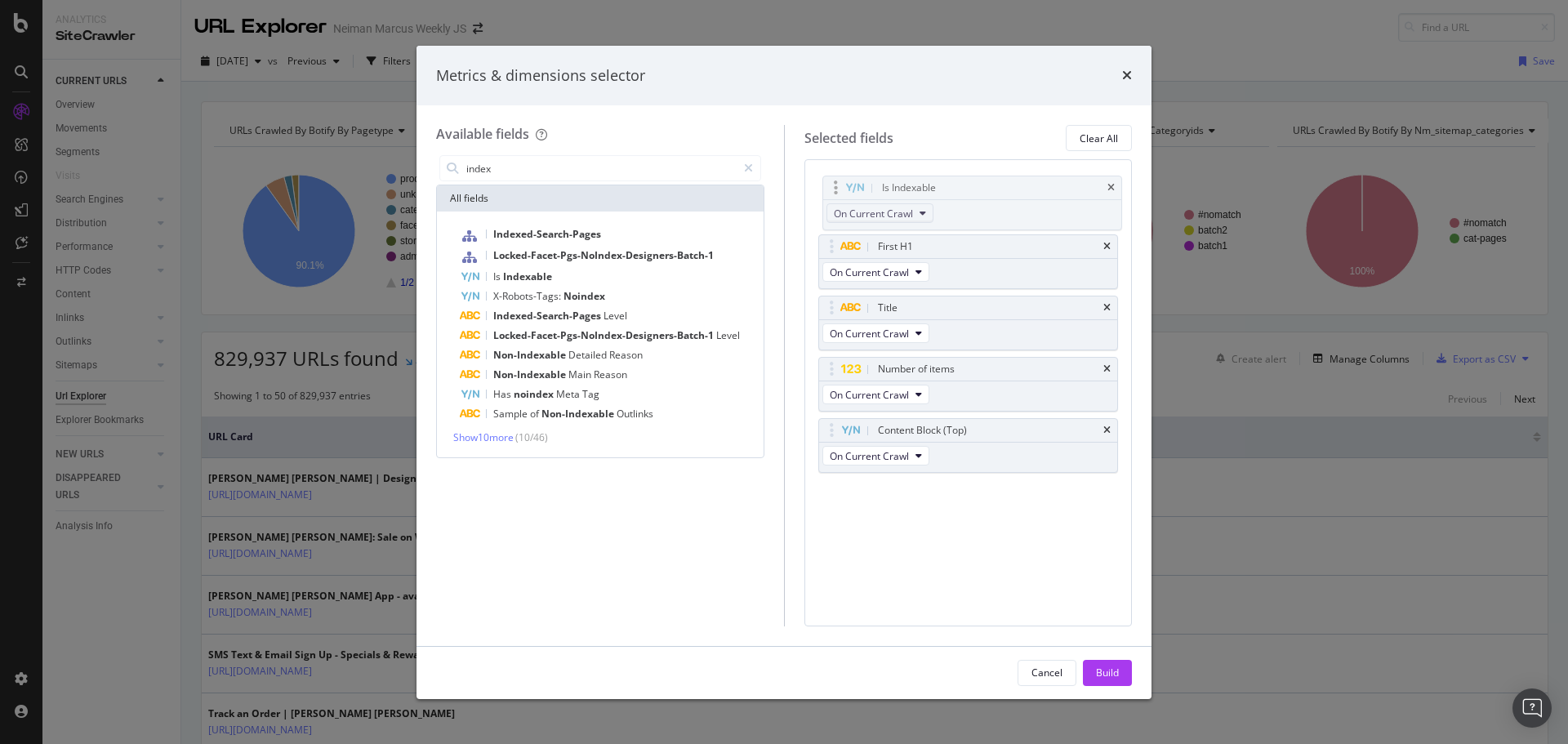
drag, startPoint x: 908, startPoint y: 442, endPoint x: 902, endPoint y: 206, distance: 236.1
click at [911, 200] on body "Analytics SiteCrawler CURRENT URLS Overview Movements Segments Visits Search En…" at bounding box center [784, 372] width 1568 height 744
click at [1108, 677] on div "Build" at bounding box center [1107, 672] width 23 height 14
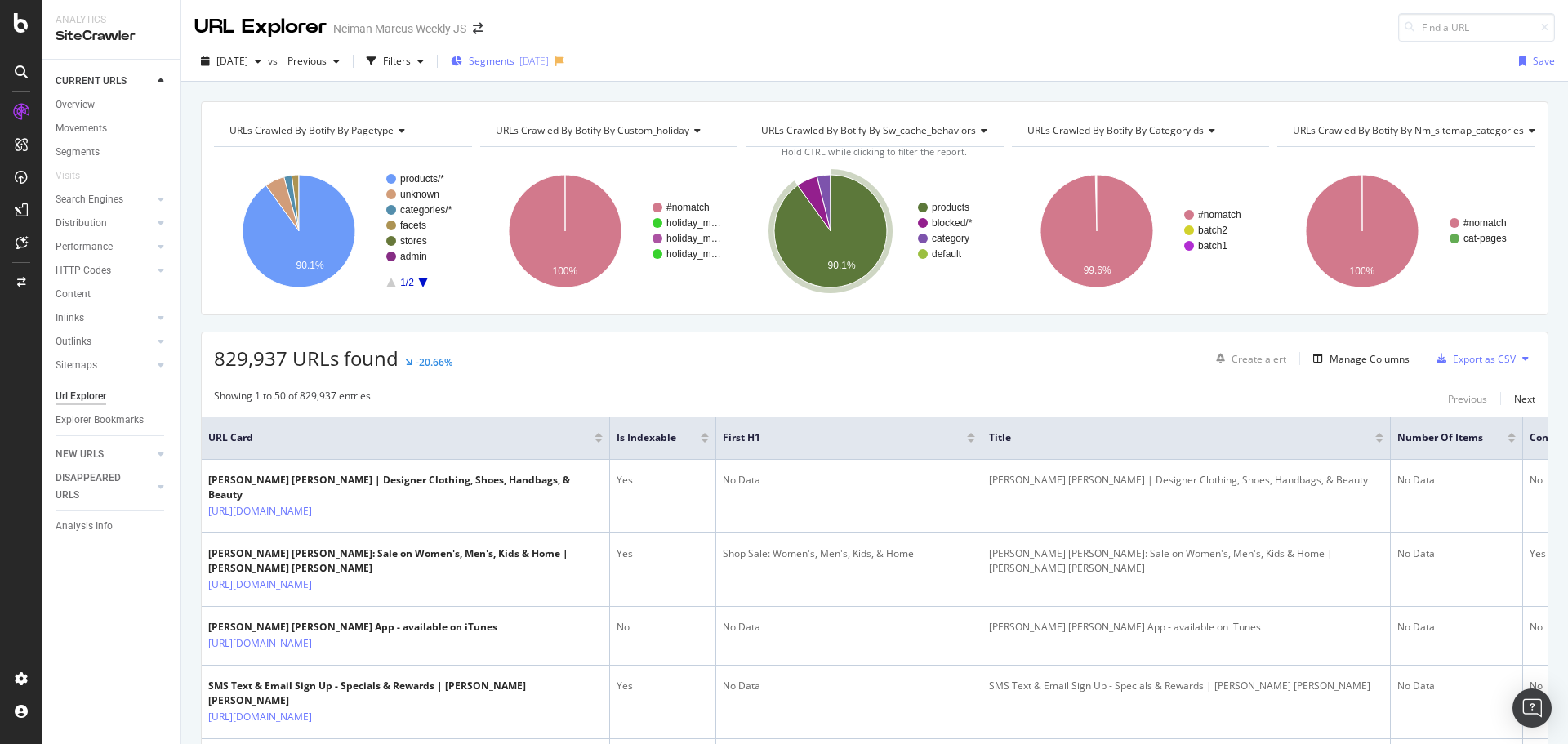
click at [549, 55] on div "Segments 2025-08-13" at bounding box center [499, 61] width 98 height 14
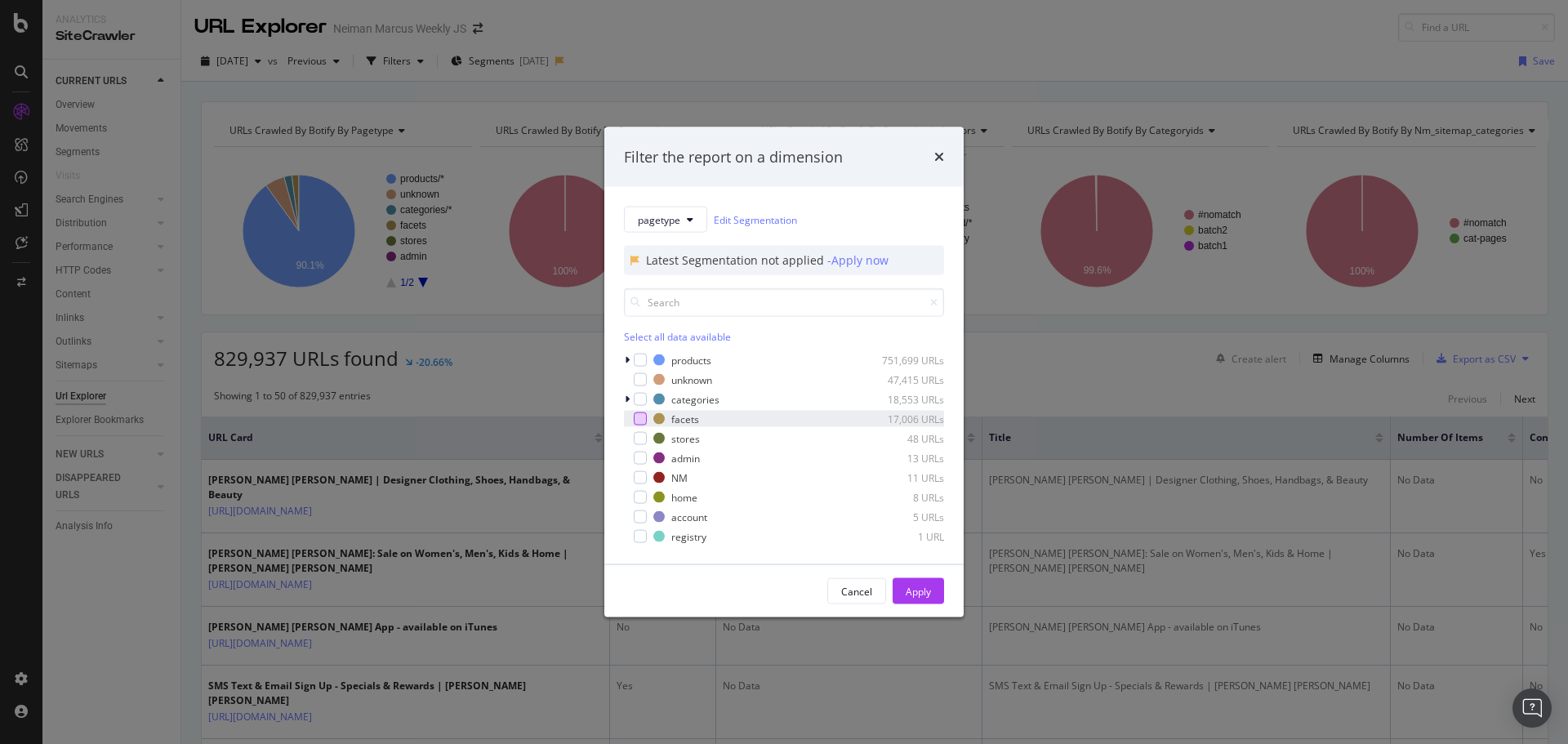
click at [644, 418] on div "modal" at bounding box center [639, 418] width 13 height 13
click at [915, 580] on div "Apply" at bounding box center [918, 591] width 25 height 24
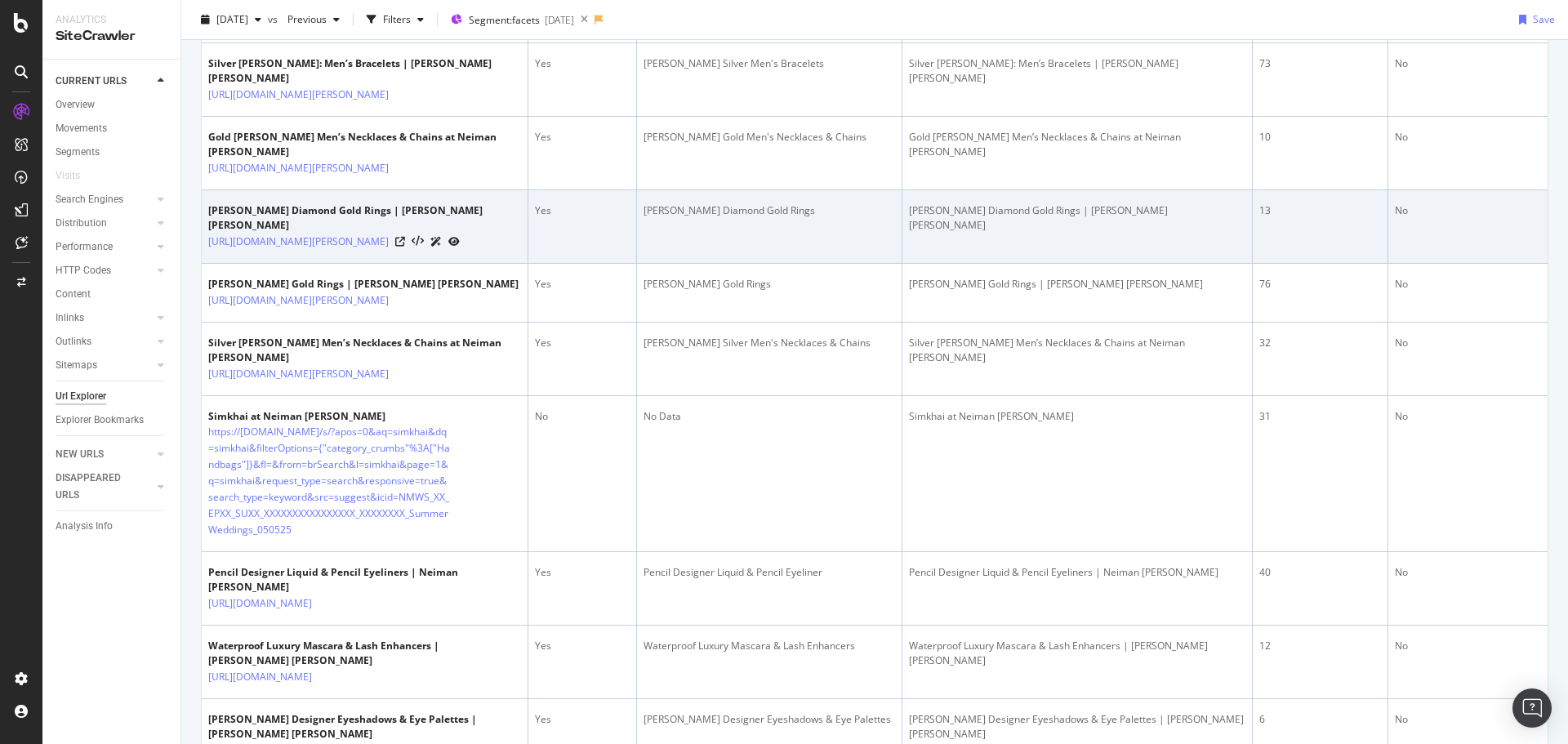
scroll to position [81, 0]
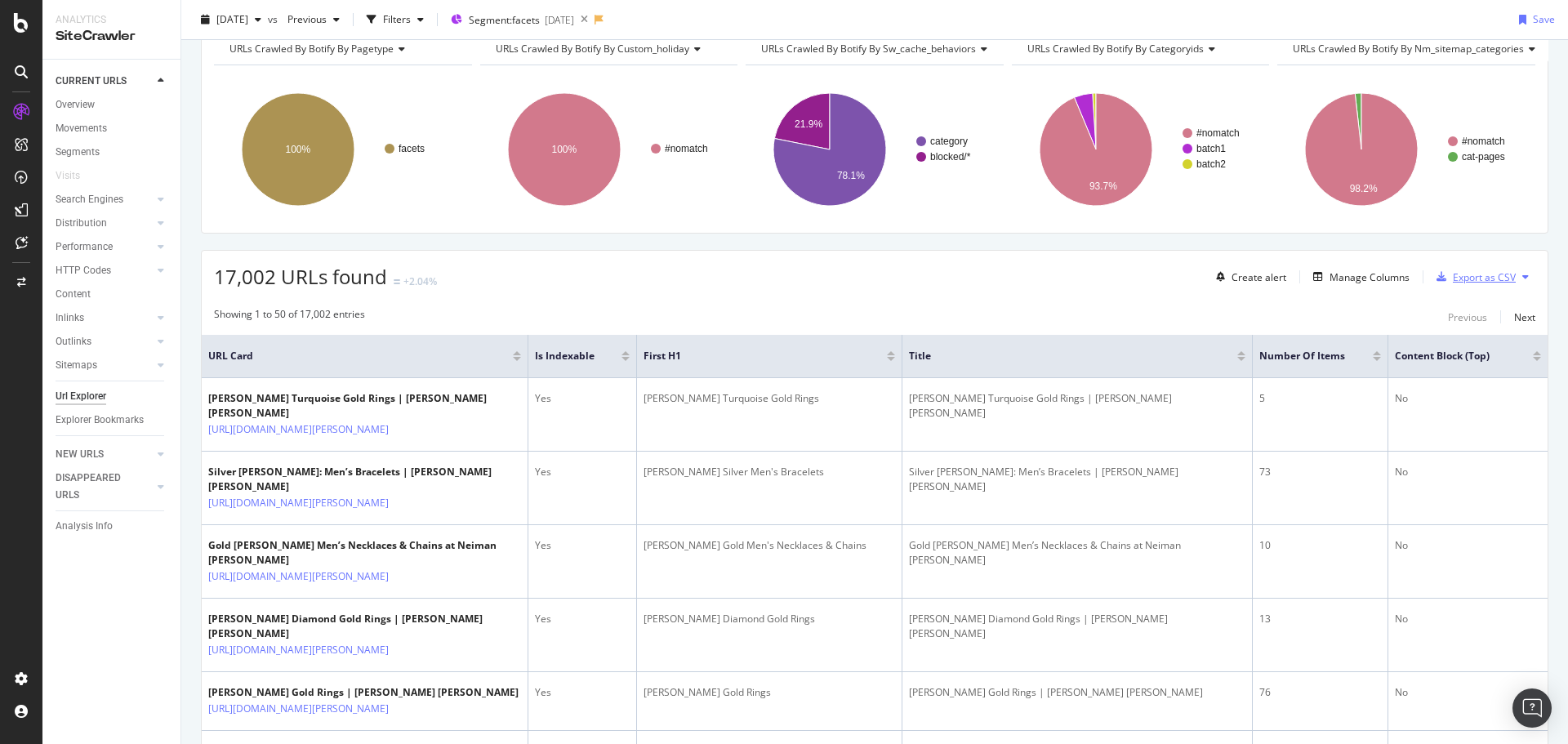
click at [1473, 264] on button "Export as CSV" at bounding box center [1472, 276] width 86 height 26
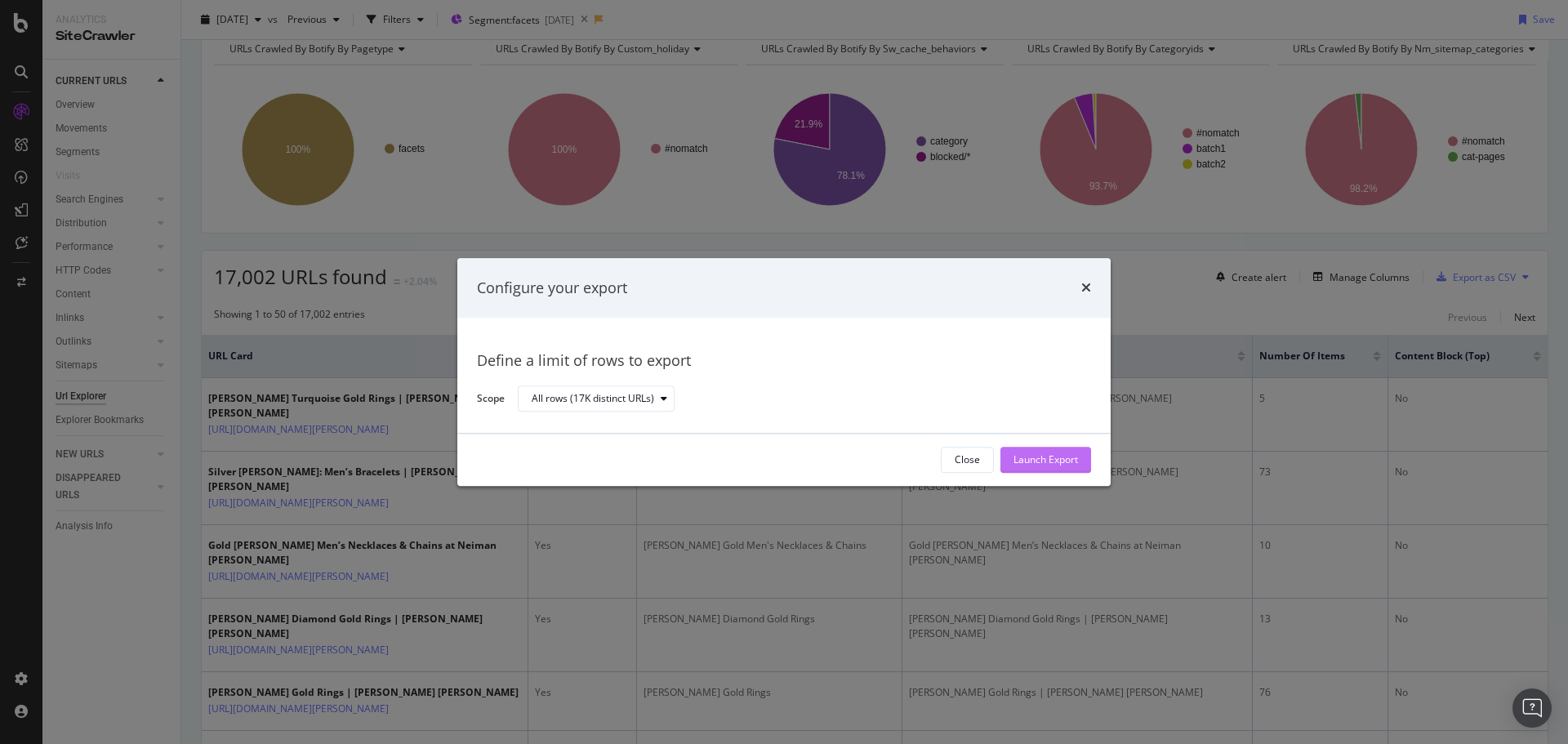
click at [1037, 459] on div "Launch Export" at bounding box center [1045, 460] width 65 height 14
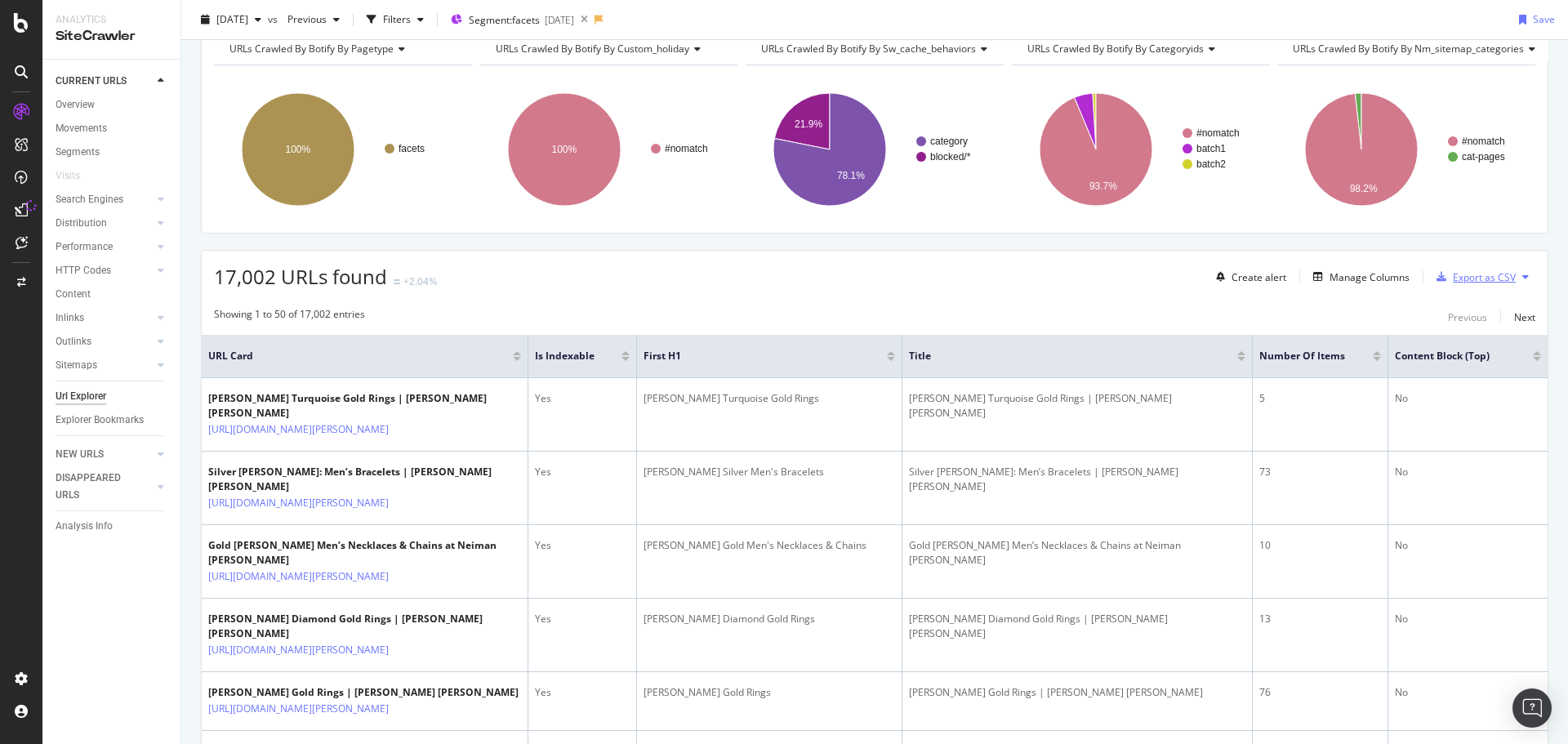
scroll to position [0, 0]
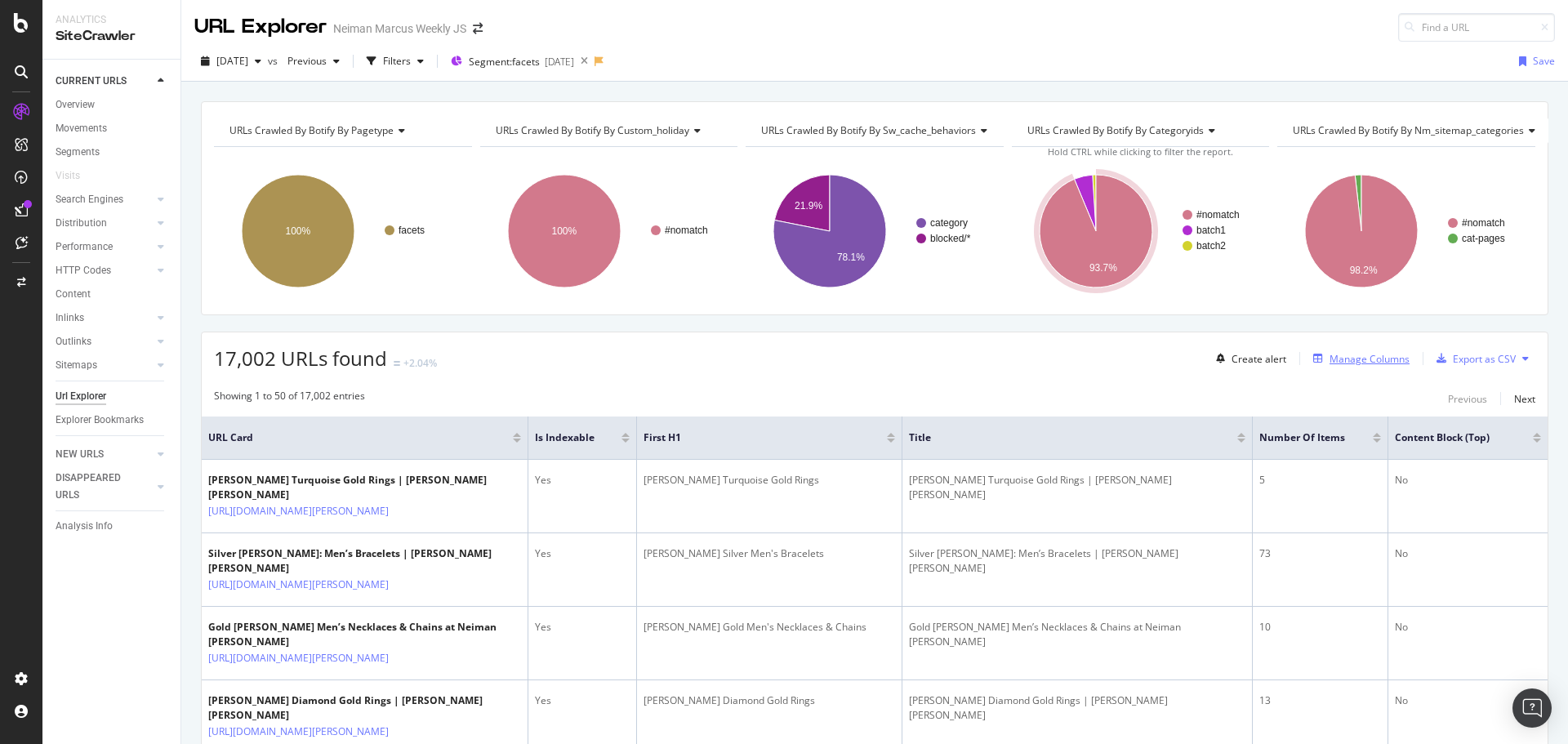
click at [1329, 359] on div "Manage Columns" at bounding box center [1368, 358] width 80 height 14
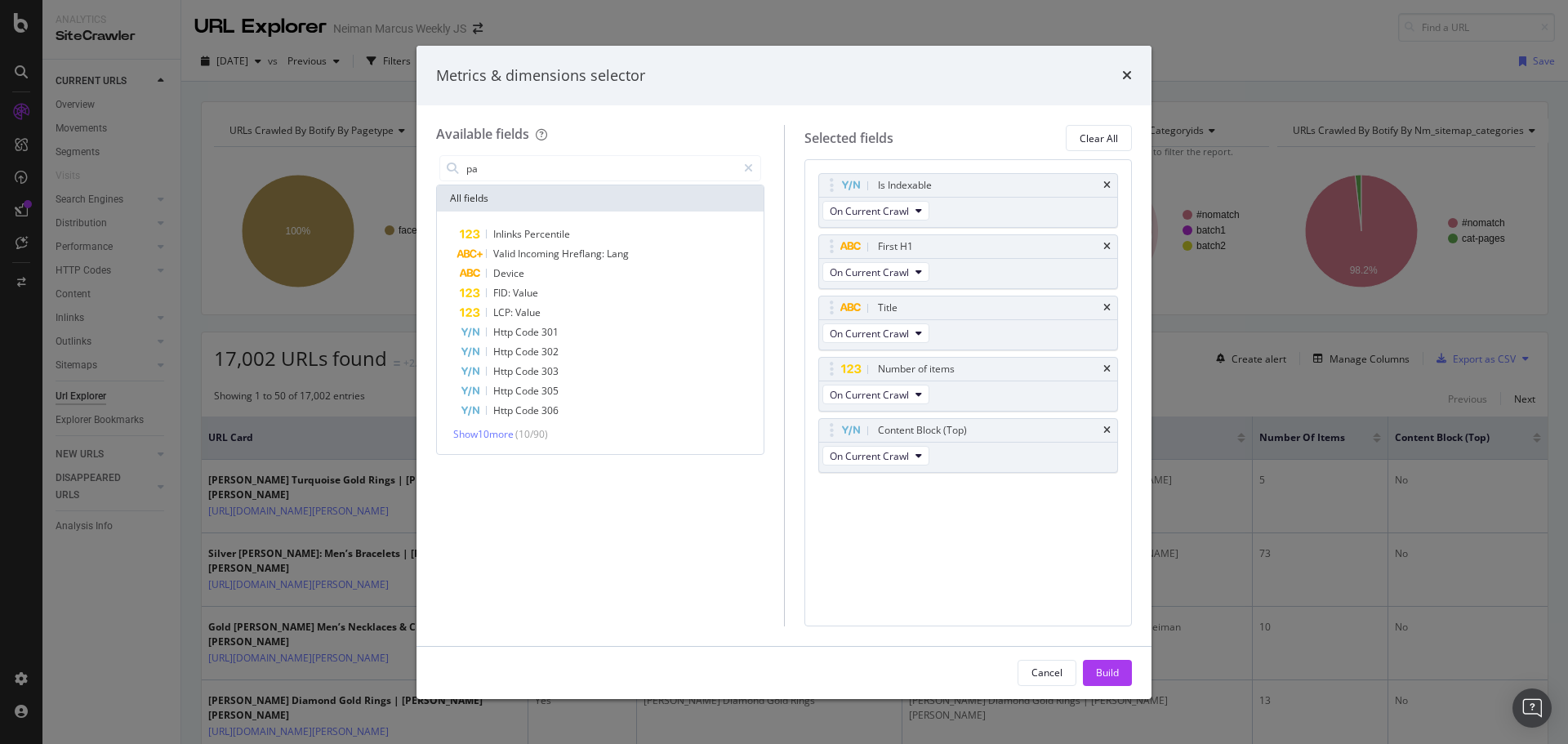
type input "p"
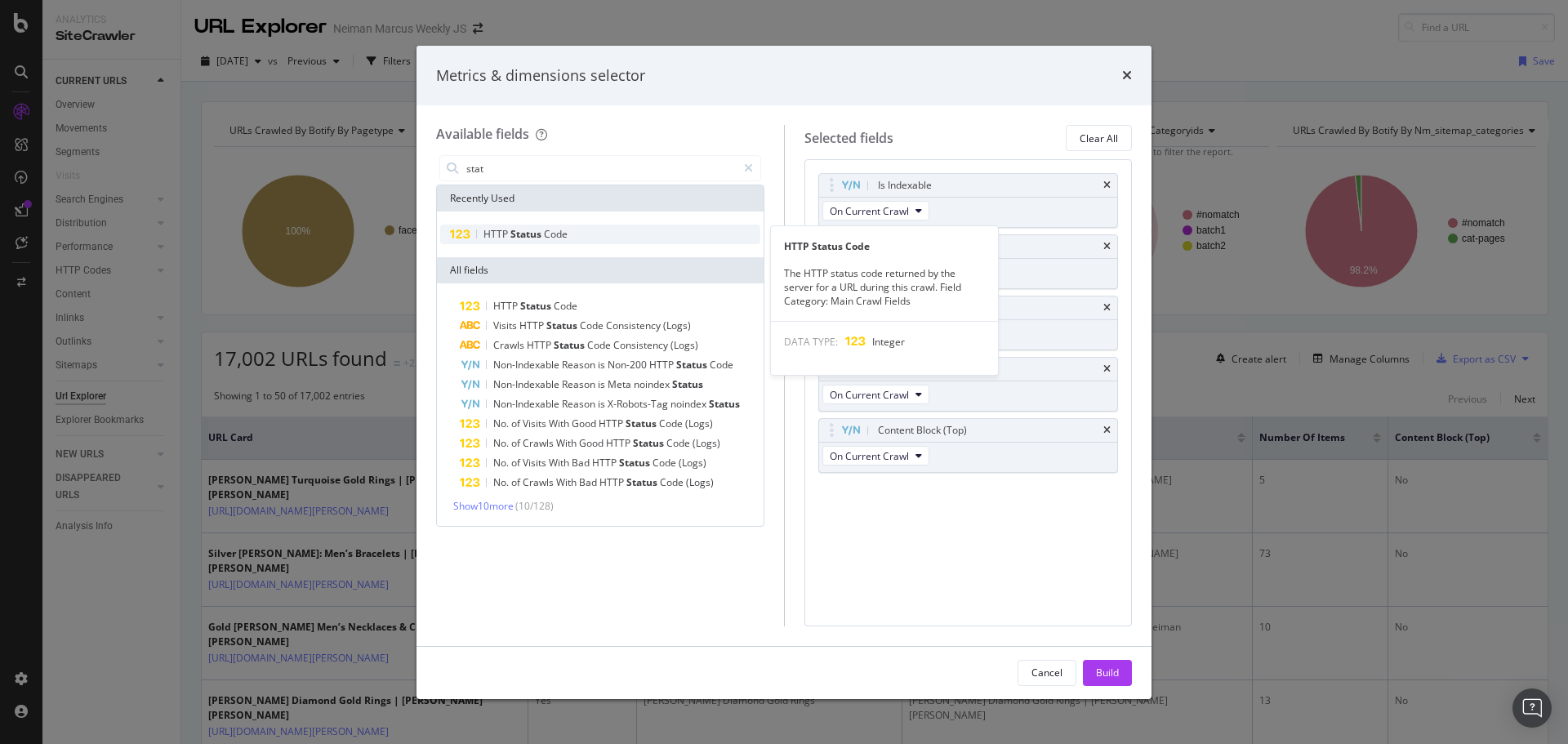
type input "stat"
click at [559, 233] on span "Code" at bounding box center [555, 233] width 23 height 14
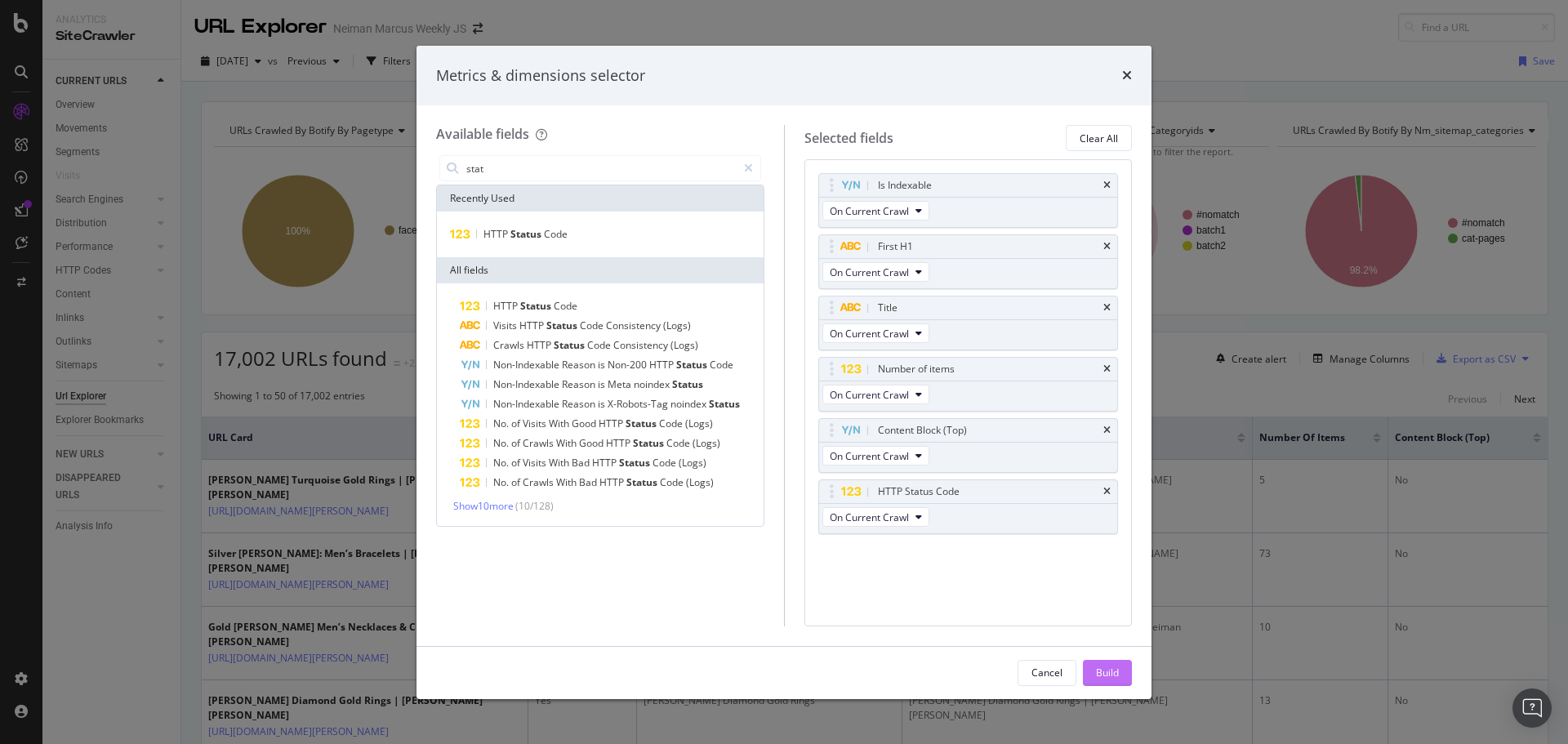
click at [1118, 669] on div "Build" at bounding box center [1107, 672] width 23 height 14
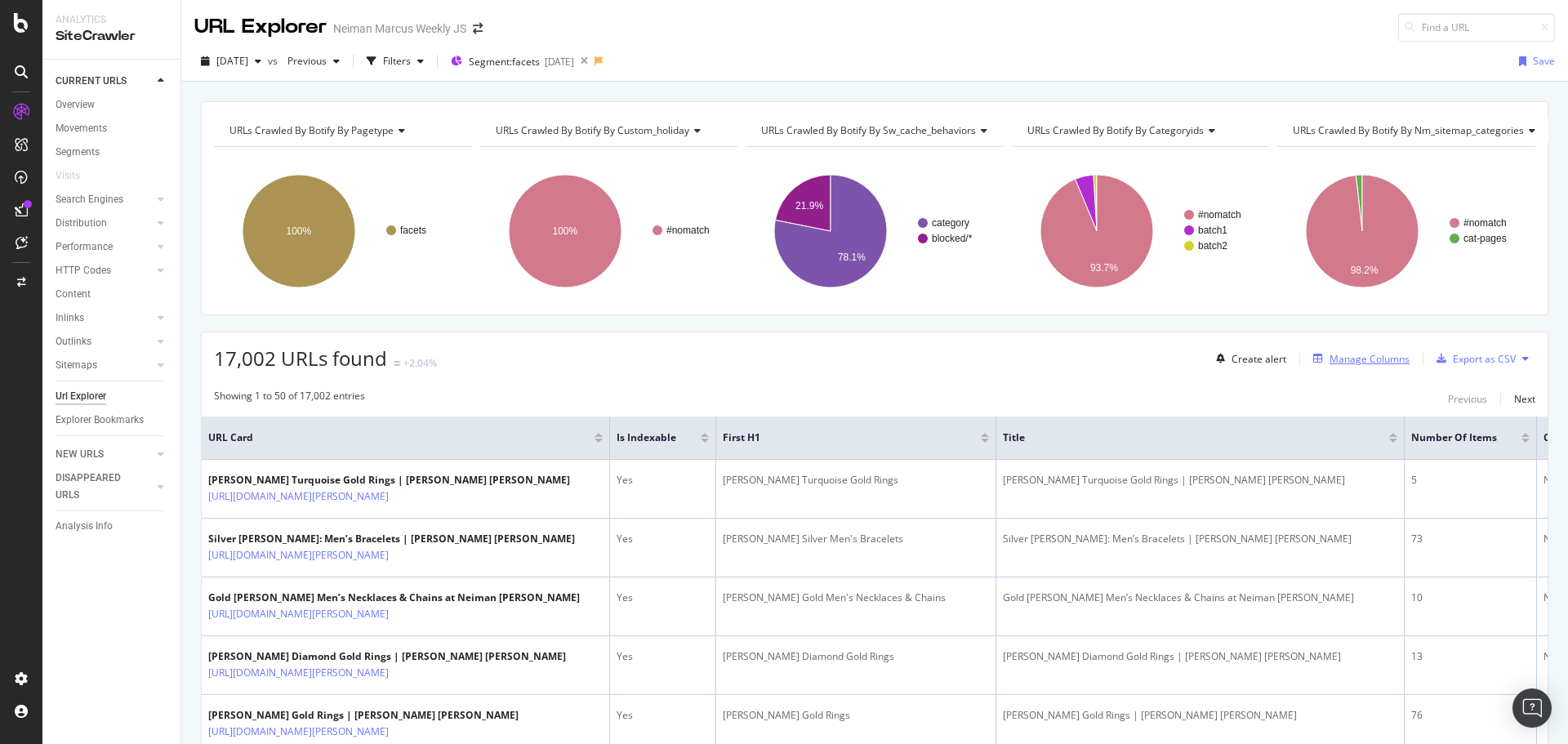
click at [1361, 360] on div "Manage Columns" at bounding box center [1368, 358] width 80 height 14
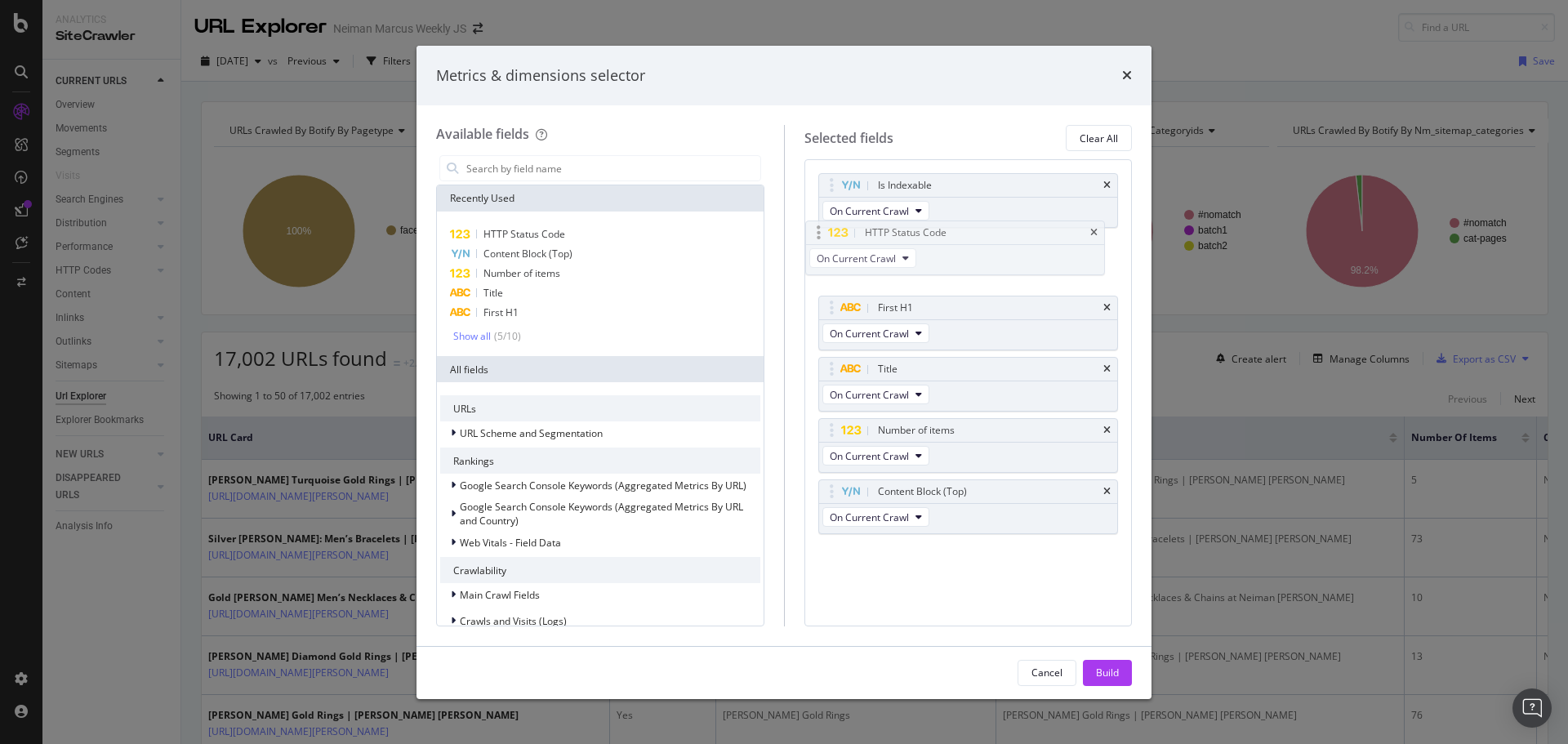
drag, startPoint x: 965, startPoint y: 491, endPoint x: 952, endPoint y: 232, distance: 259.3
click at [952, 232] on body "Analytics SiteCrawler CURRENT URLS Overview Movements Segments Visits Search En…" at bounding box center [784, 372] width 1568 height 744
click at [1103, 667] on div "Build" at bounding box center [1107, 672] width 23 height 14
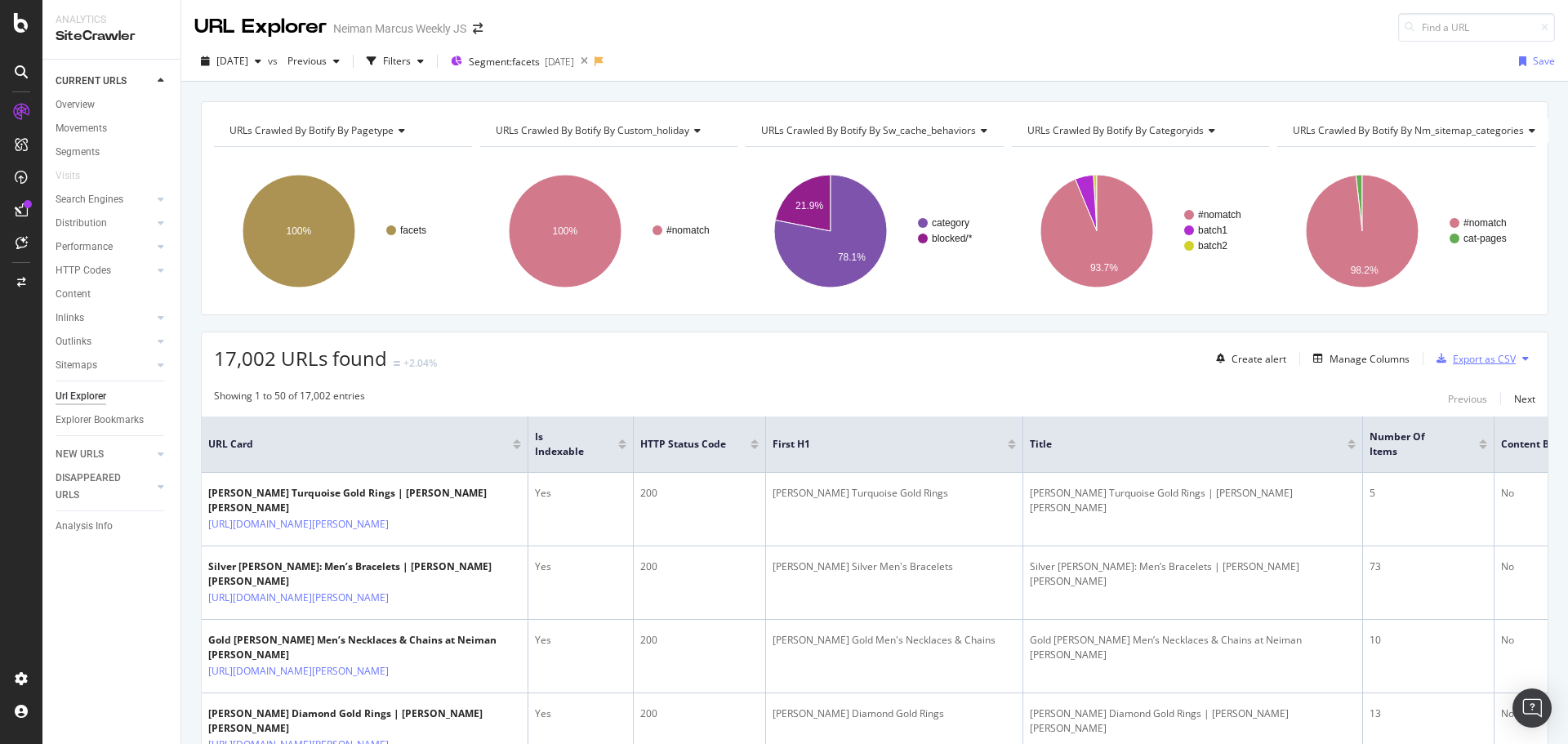
click at [1476, 357] on div "Export as CSV" at bounding box center [1484, 358] width 63 height 14
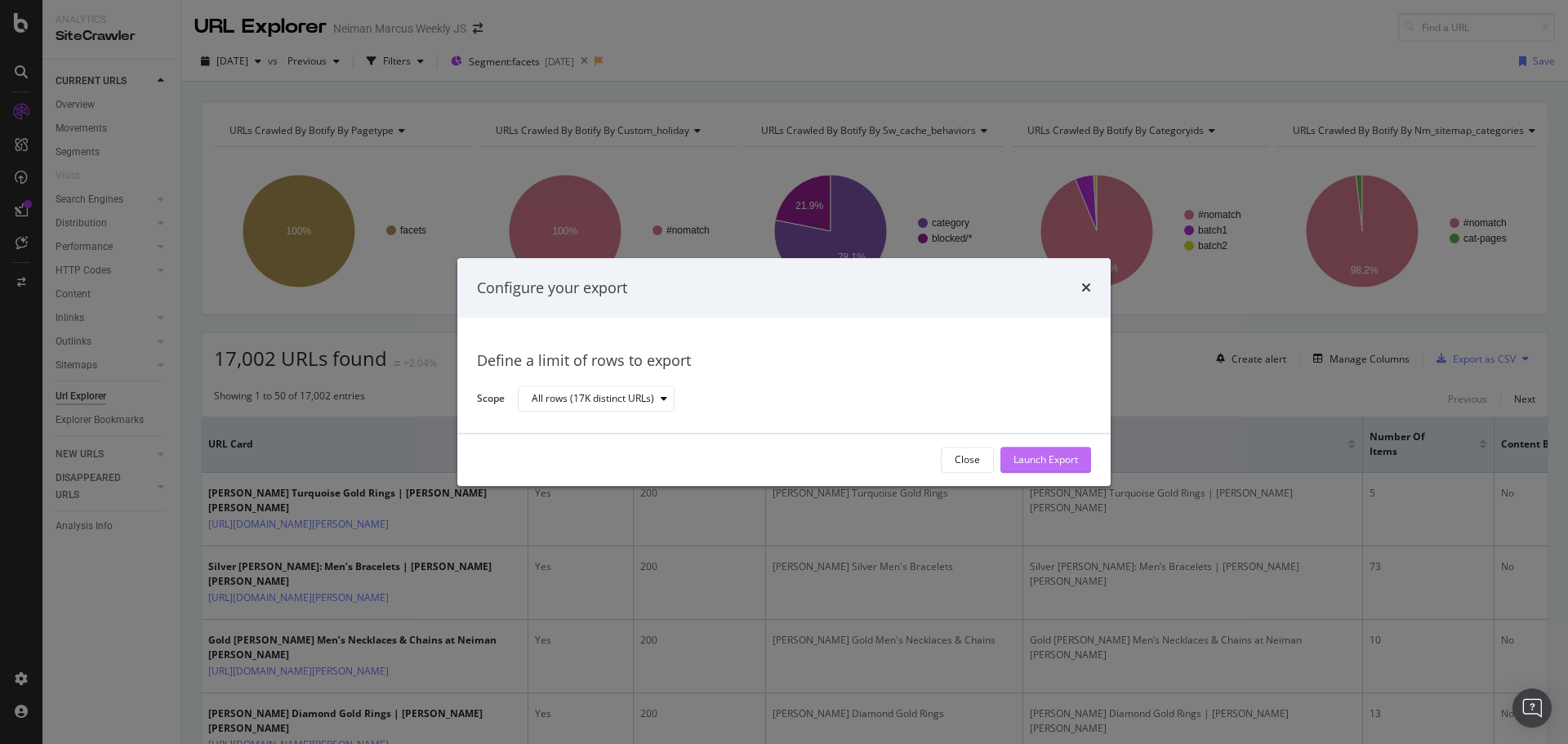
click at [1050, 459] on div "Launch Export" at bounding box center [1045, 460] width 65 height 14
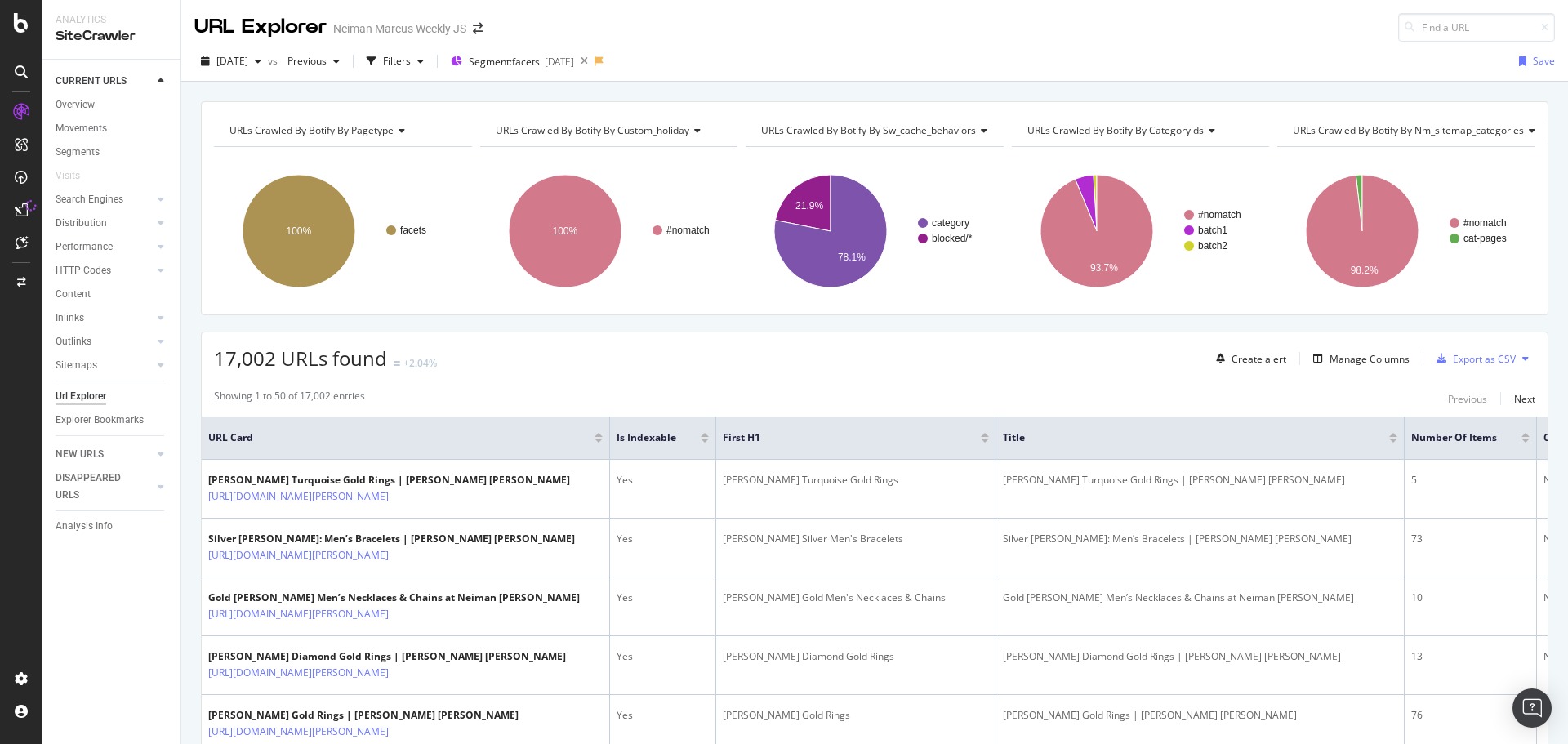
click at [23, 210] on icon at bounding box center [20, 209] width 13 height 13
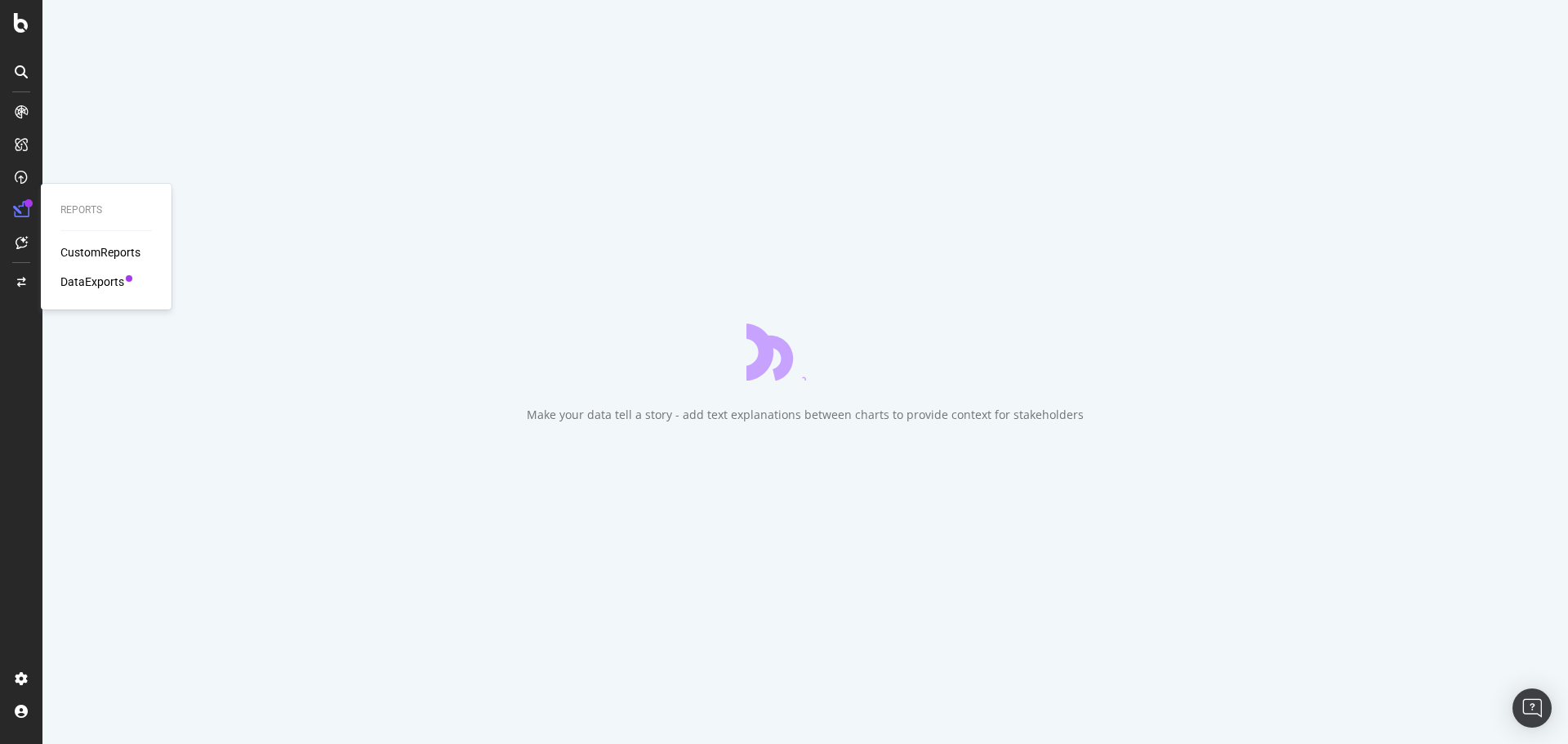
click at [74, 276] on div "DataExports" at bounding box center [92, 281] width 64 height 16
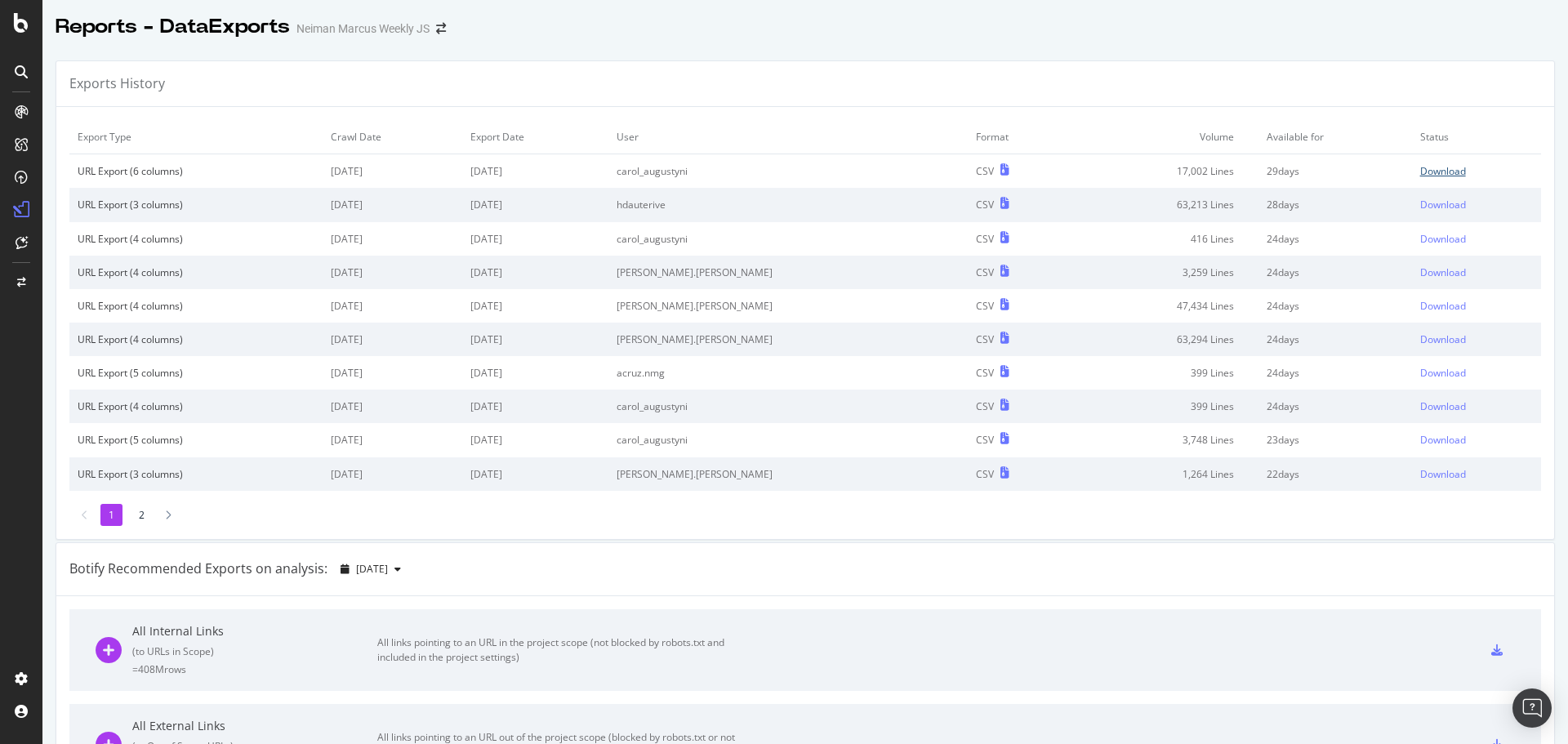
click at [1420, 166] on div "Download" at bounding box center [1442, 170] width 46 height 14
